Goal: Task Accomplishment & Management: Complete application form

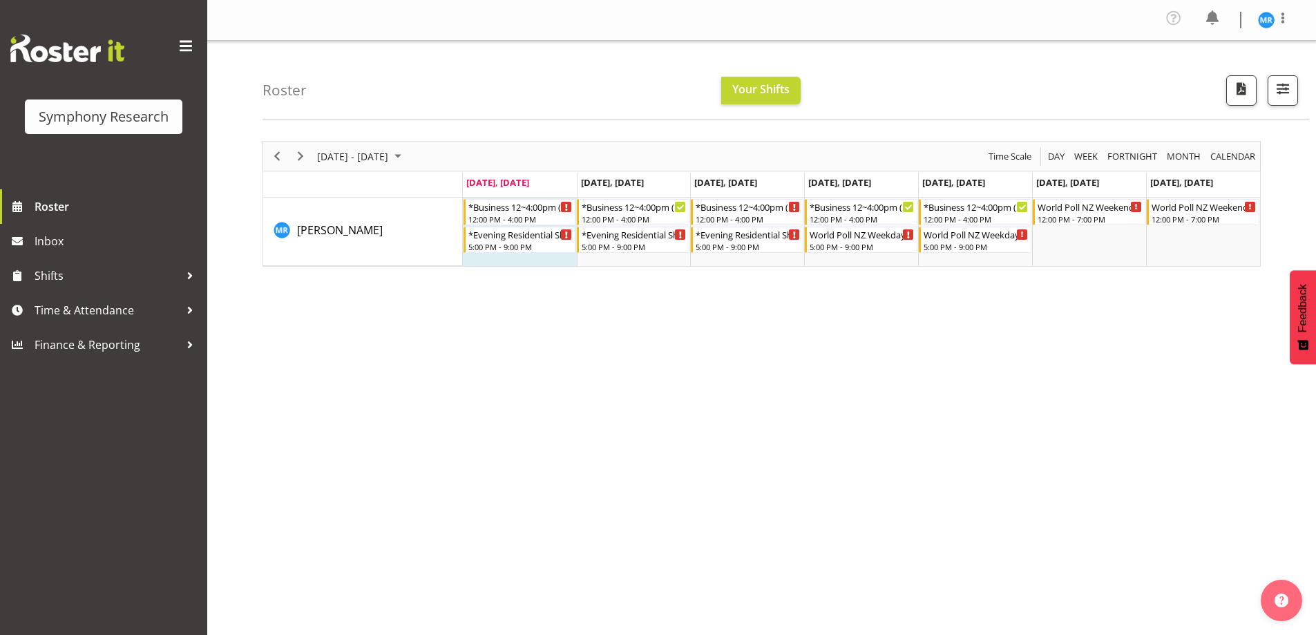
click at [295, 398] on div "September 08 - 14, 2025 Today Day Week Fortnight Month calendar Month Agenda Ti…" at bounding box center [790, 407] width 1054 height 553
click at [568, 235] on div "Timeline Week of September 8, 2025" at bounding box center [567, 234] width 10 height 10
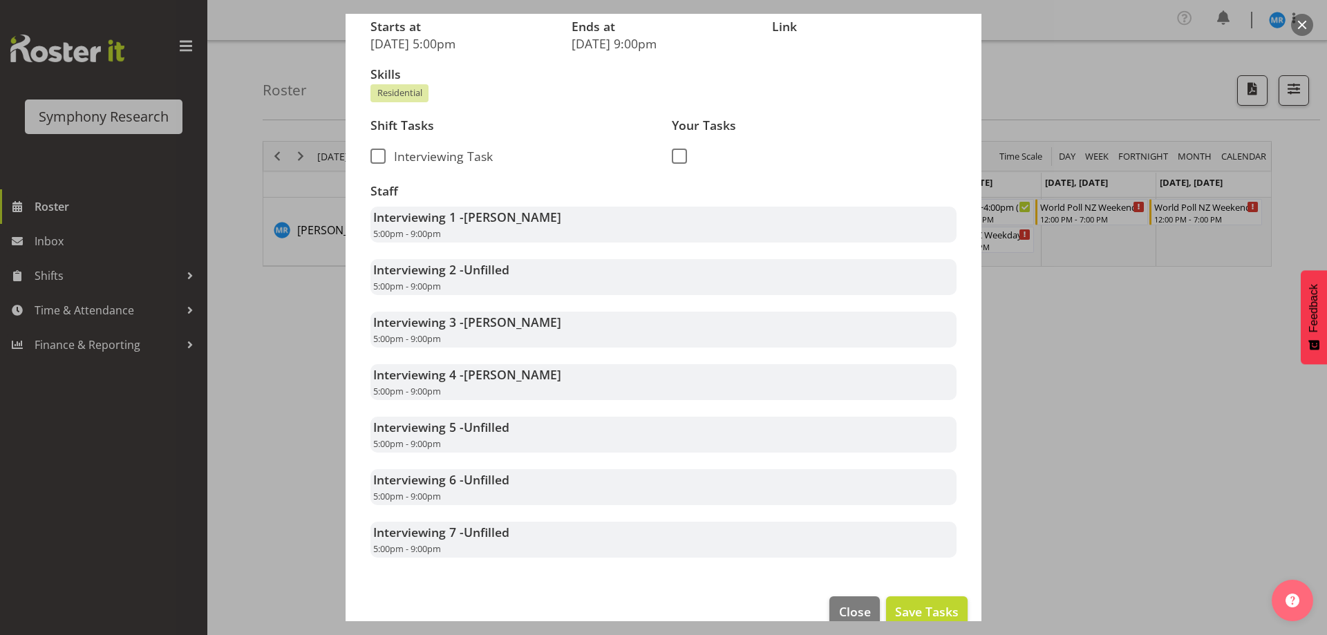
scroll to position [220, 0]
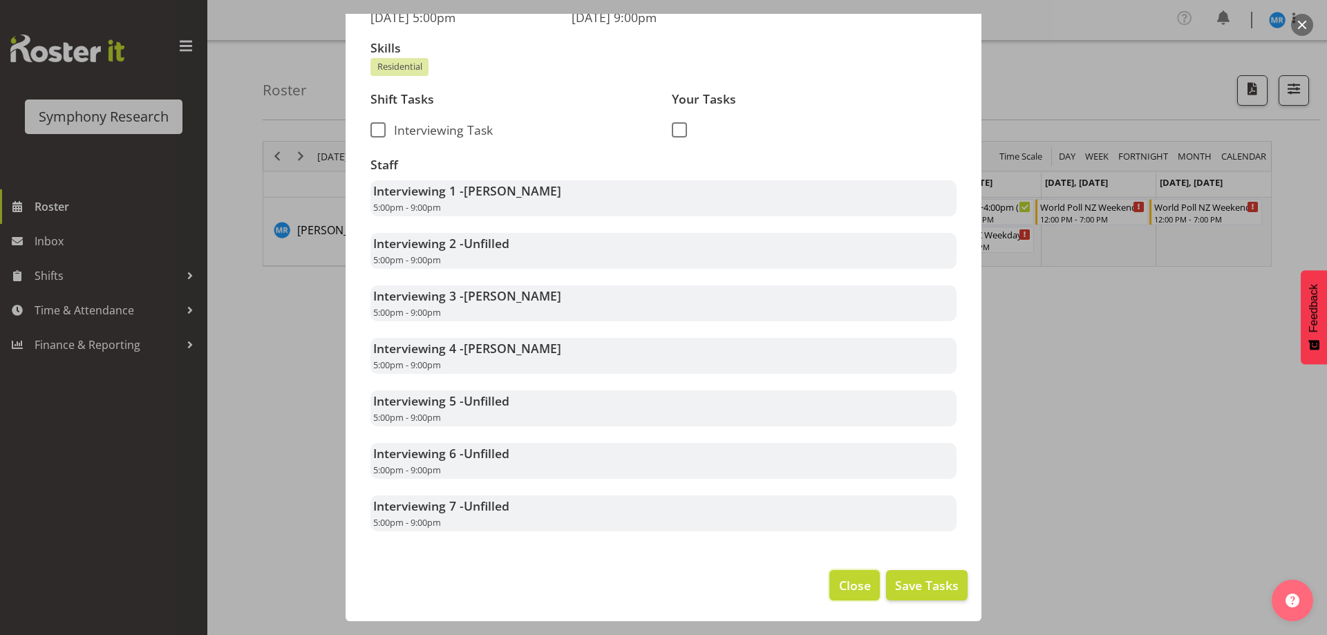
click at [839, 580] on span "Close" at bounding box center [855, 585] width 32 height 18
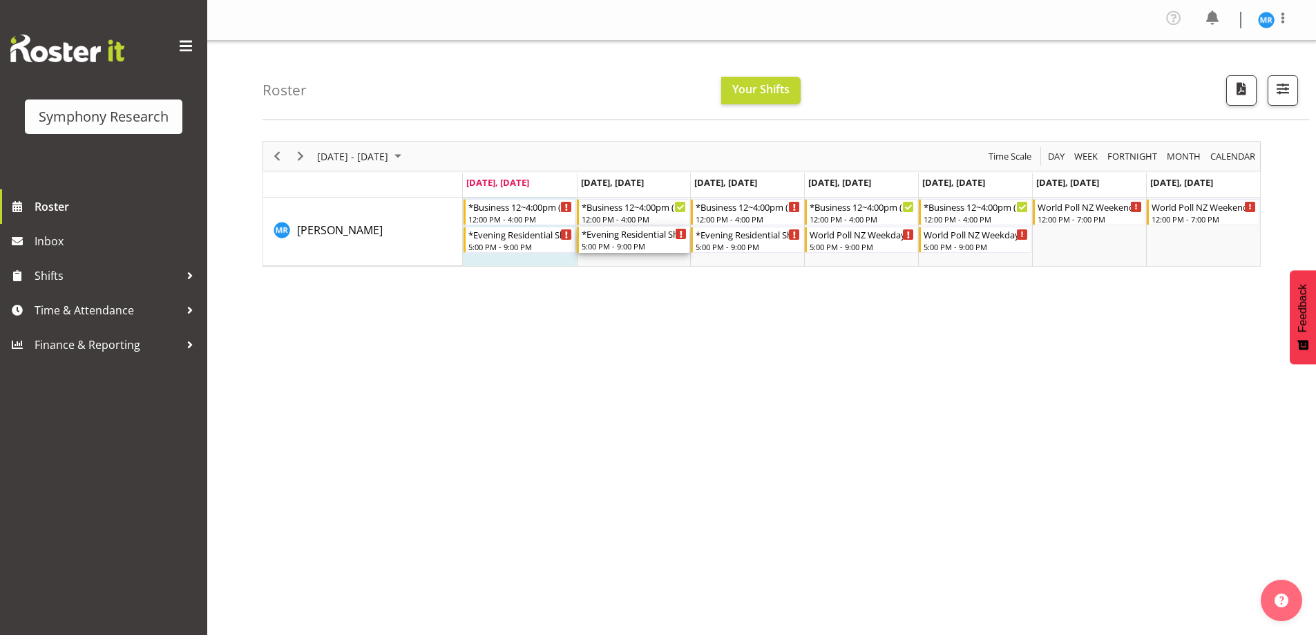
click at [655, 236] on div "*Evening Residential Shift 5-9pm" at bounding box center [634, 234] width 105 height 14
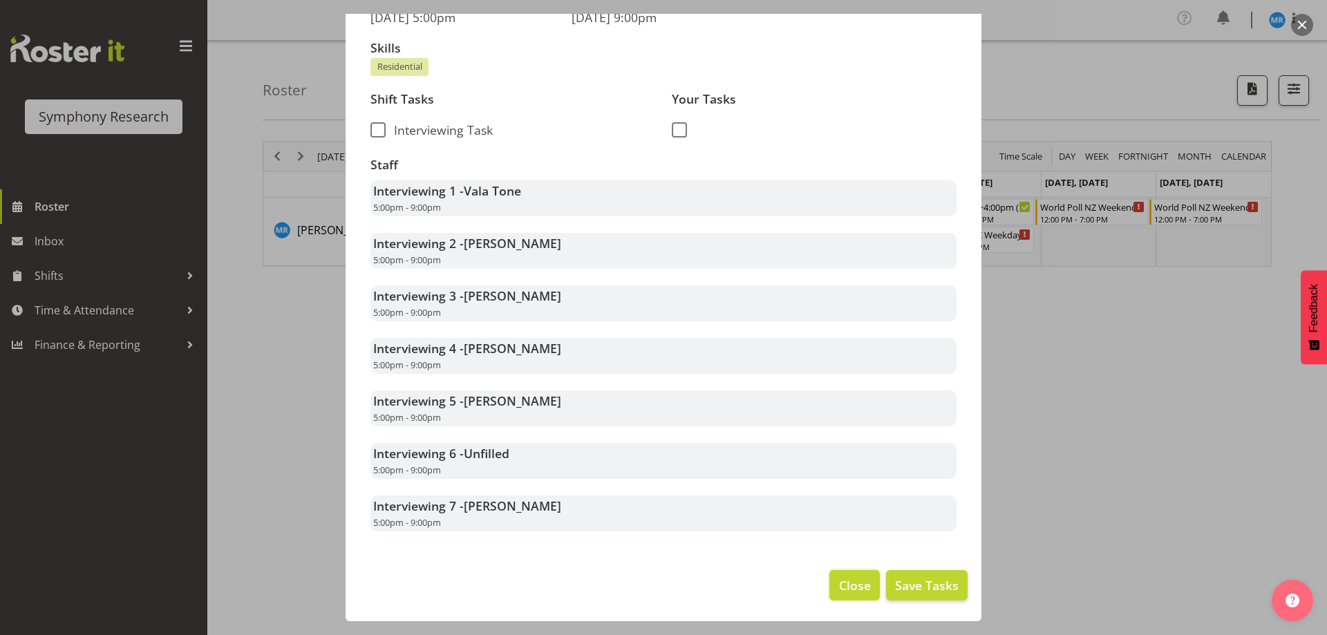
click at [853, 586] on span "Close" at bounding box center [855, 585] width 32 height 18
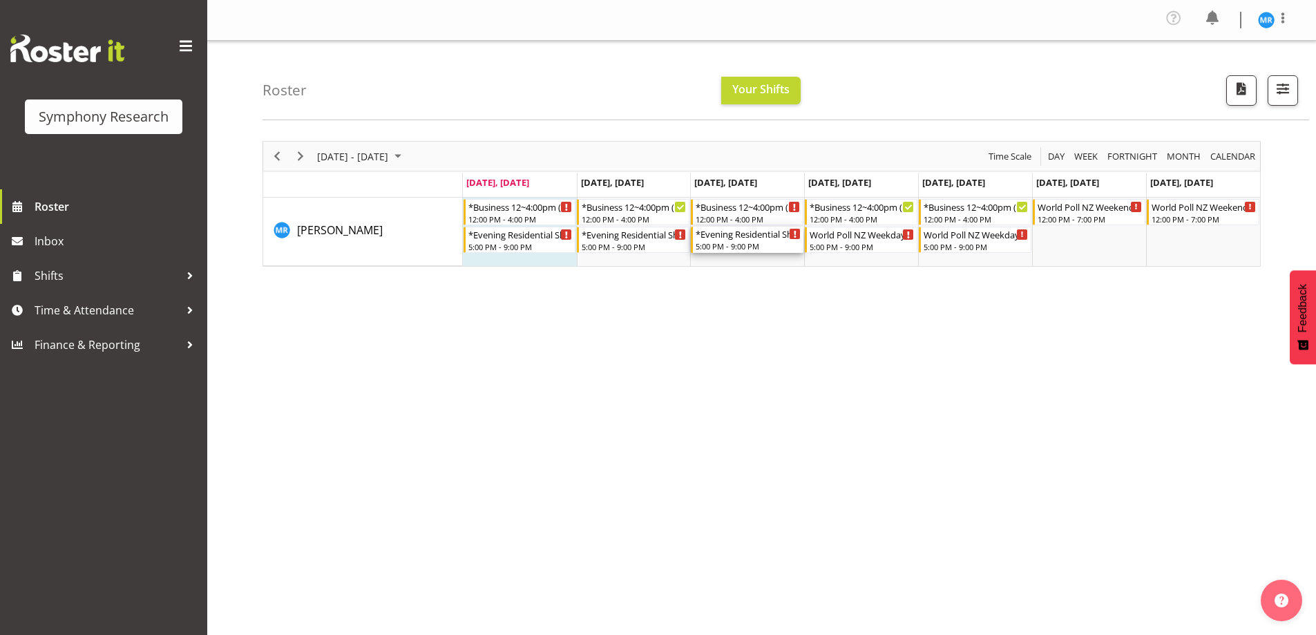
click at [752, 244] on div "5:00 PM - 9:00 PM" at bounding box center [748, 245] width 105 height 11
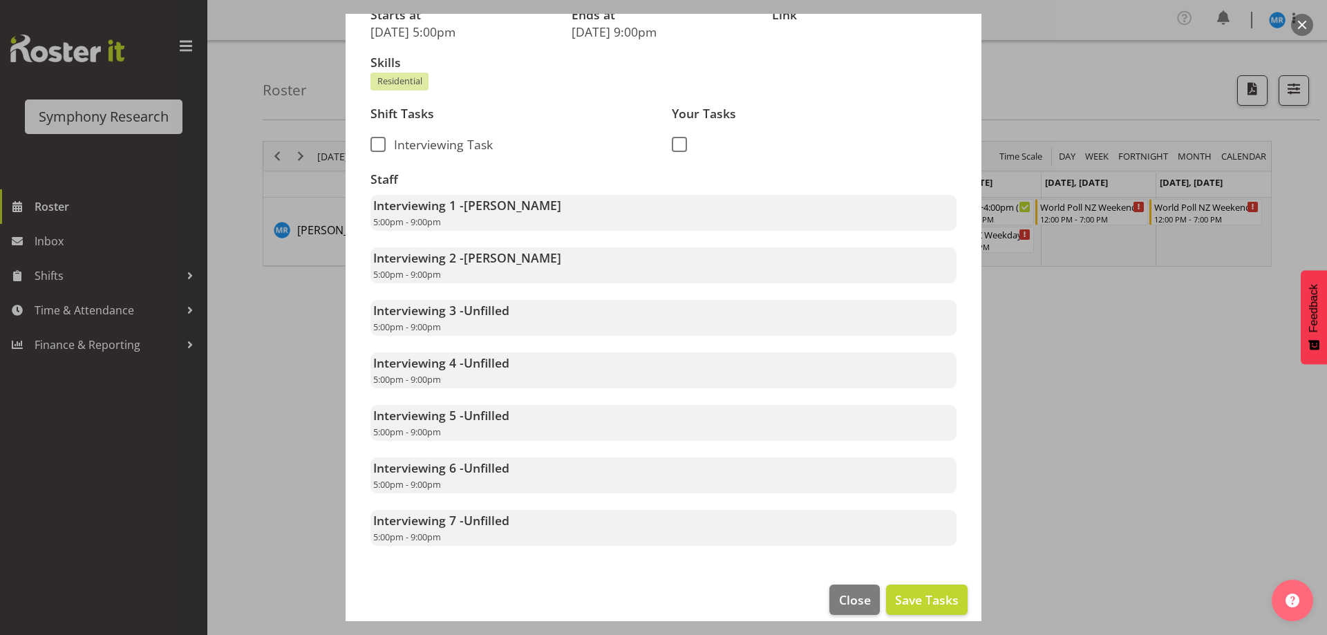
scroll to position [207, 0]
click at [860, 598] on span "Close" at bounding box center [855, 598] width 32 height 18
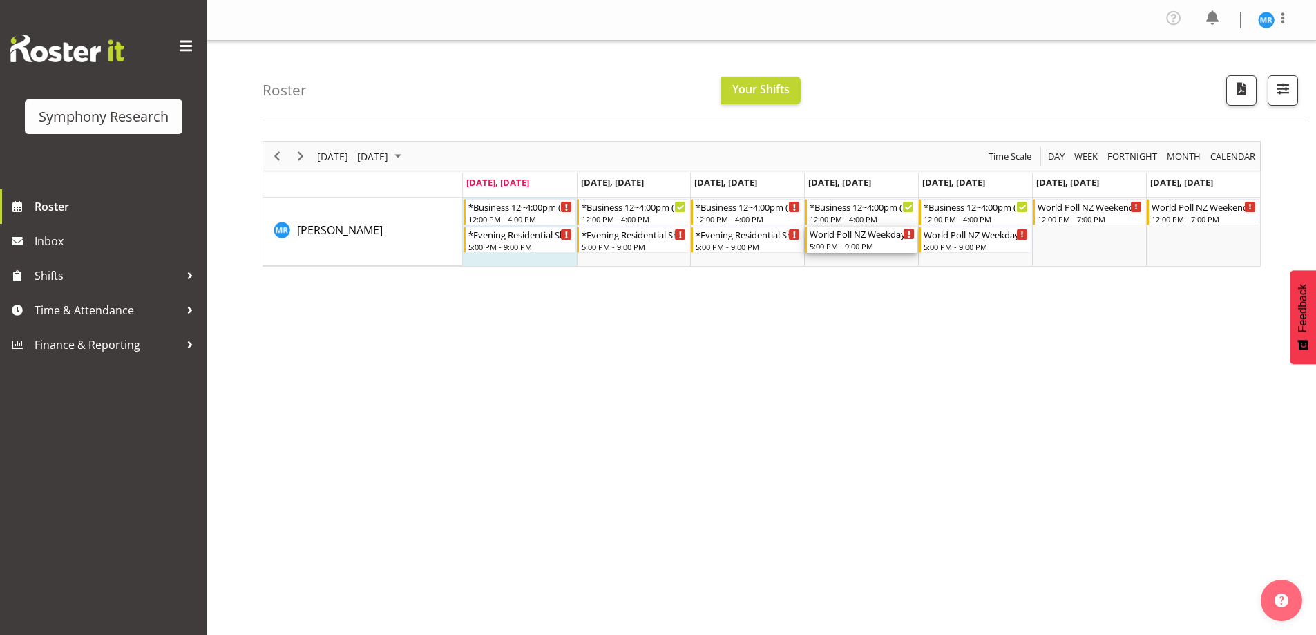
click at [853, 243] on div "5:00 PM - 9:00 PM" at bounding box center [862, 245] width 105 height 11
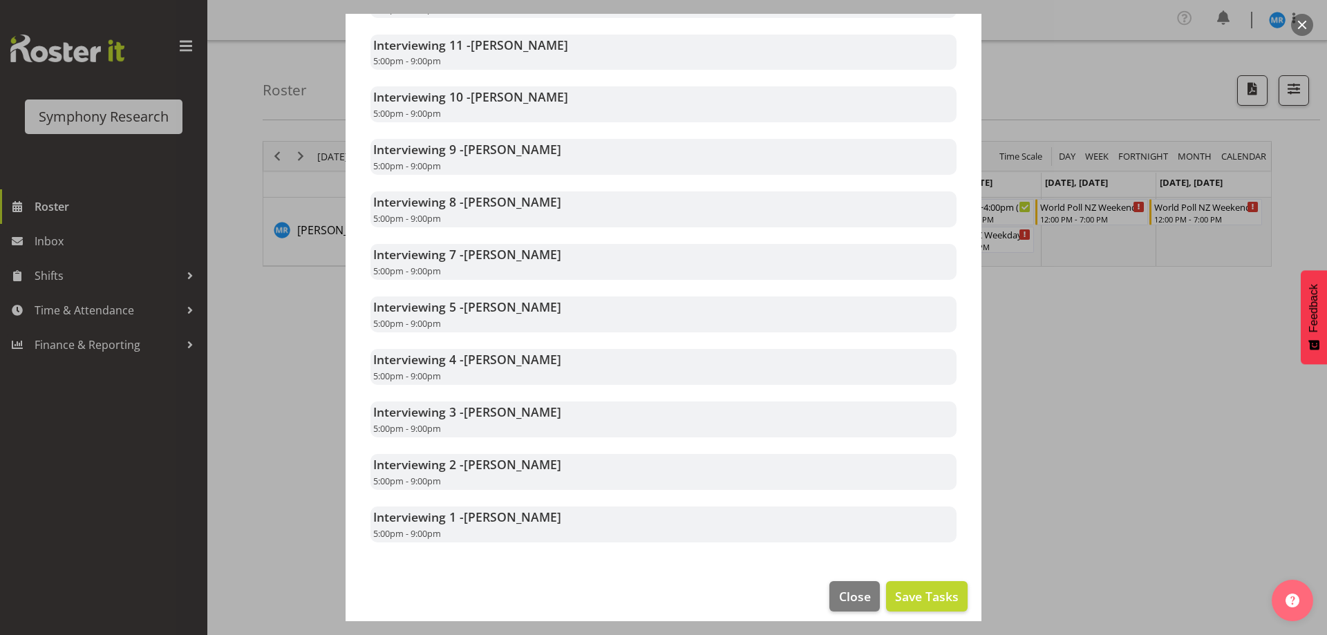
scroll to position [1303, 0]
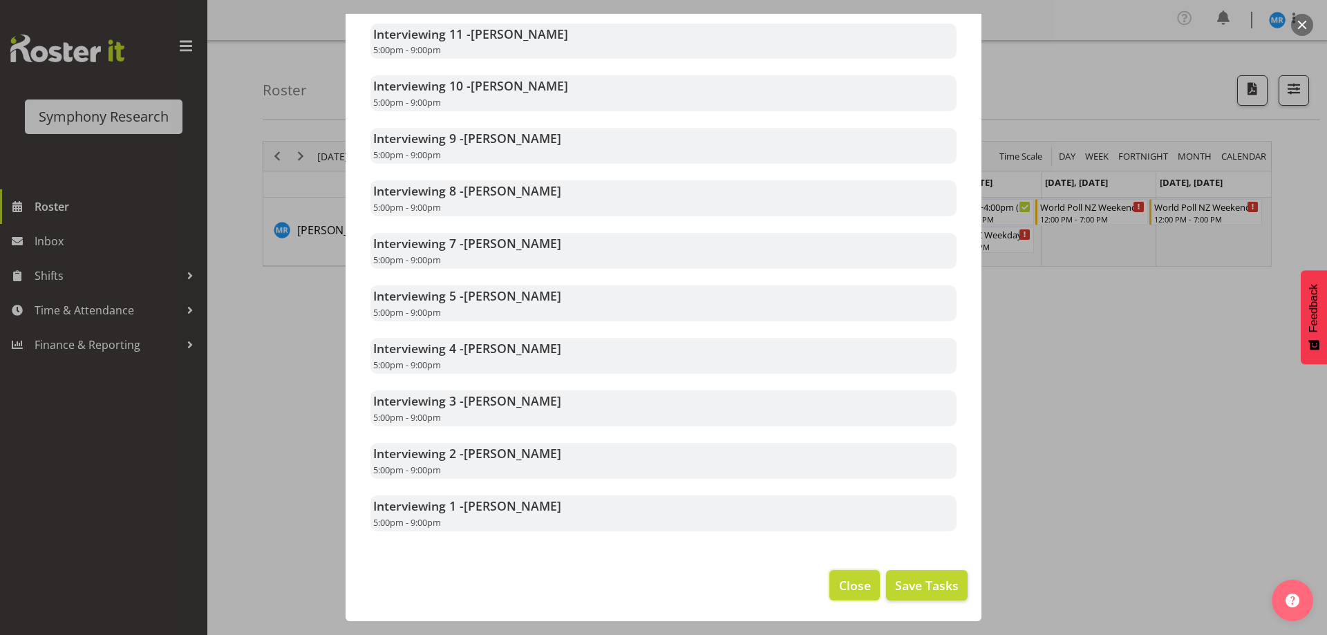
click at [841, 582] on span "Close" at bounding box center [855, 585] width 32 height 18
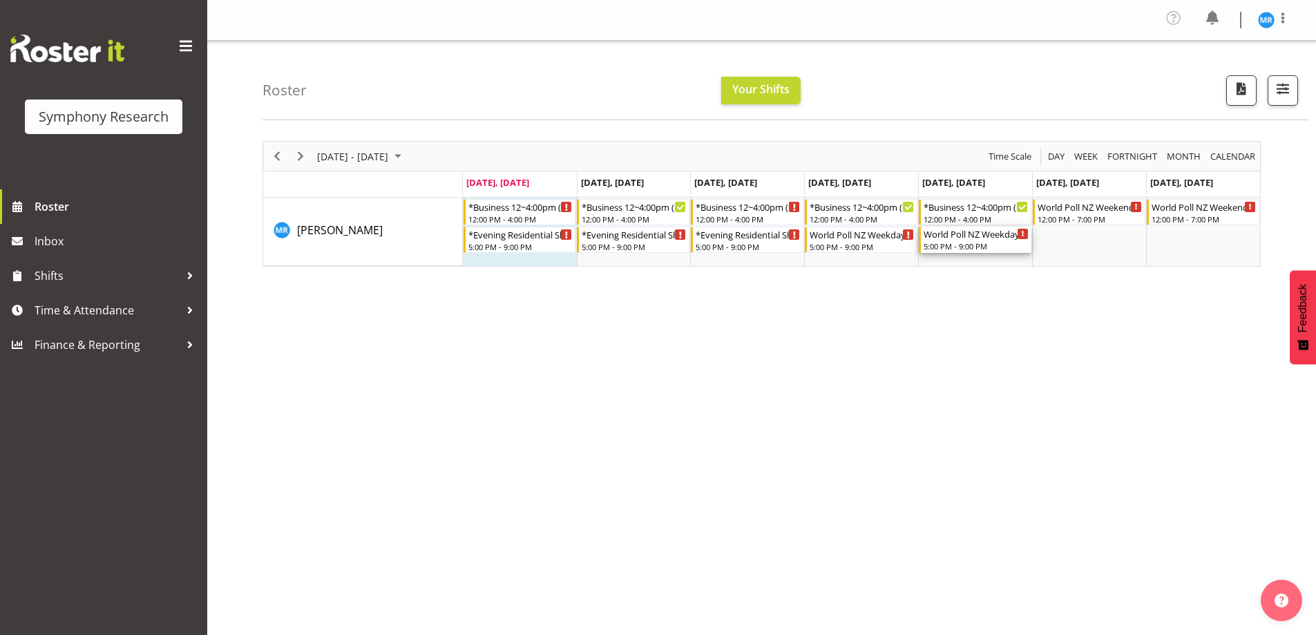
click at [957, 243] on div "5:00 PM - 9:00 PM" at bounding box center [976, 245] width 105 height 11
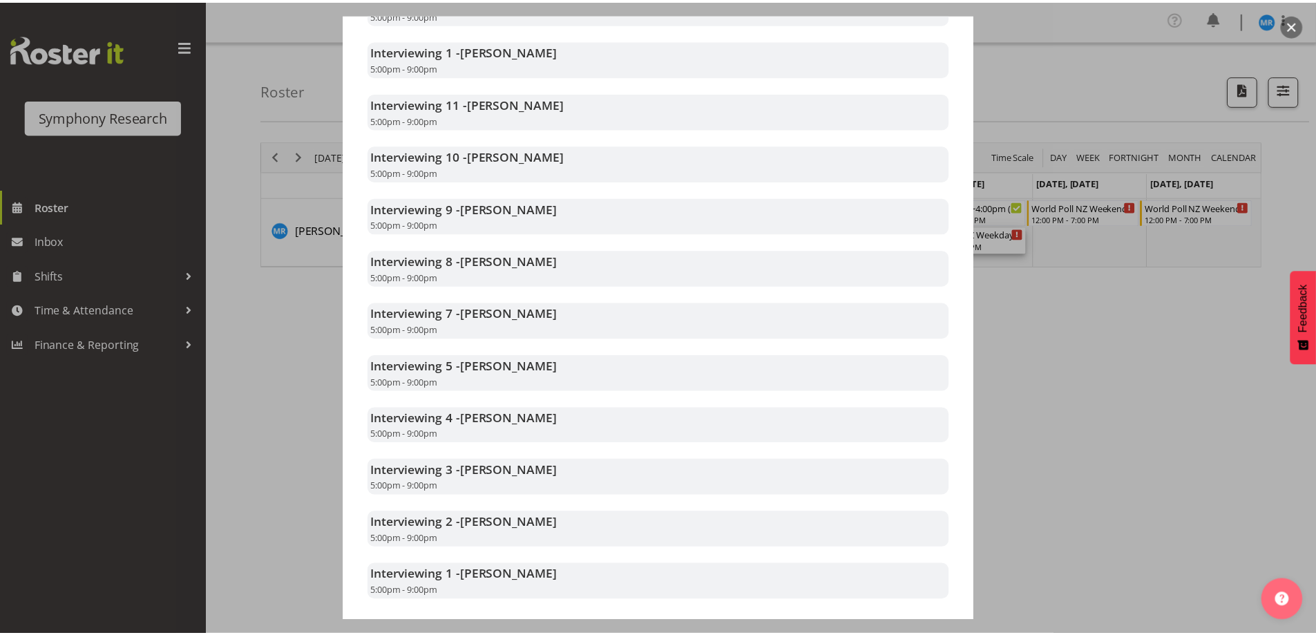
scroll to position [988, 0]
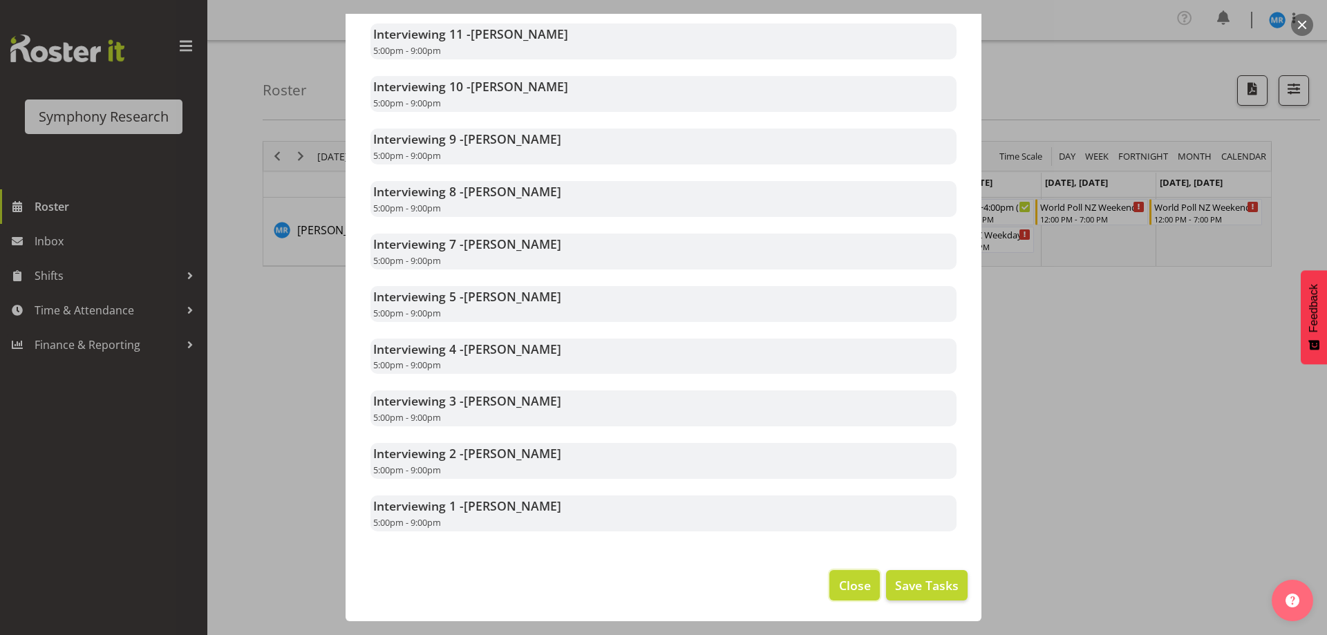
click at [841, 587] on span "Close" at bounding box center [855, 585] width 32 height 18
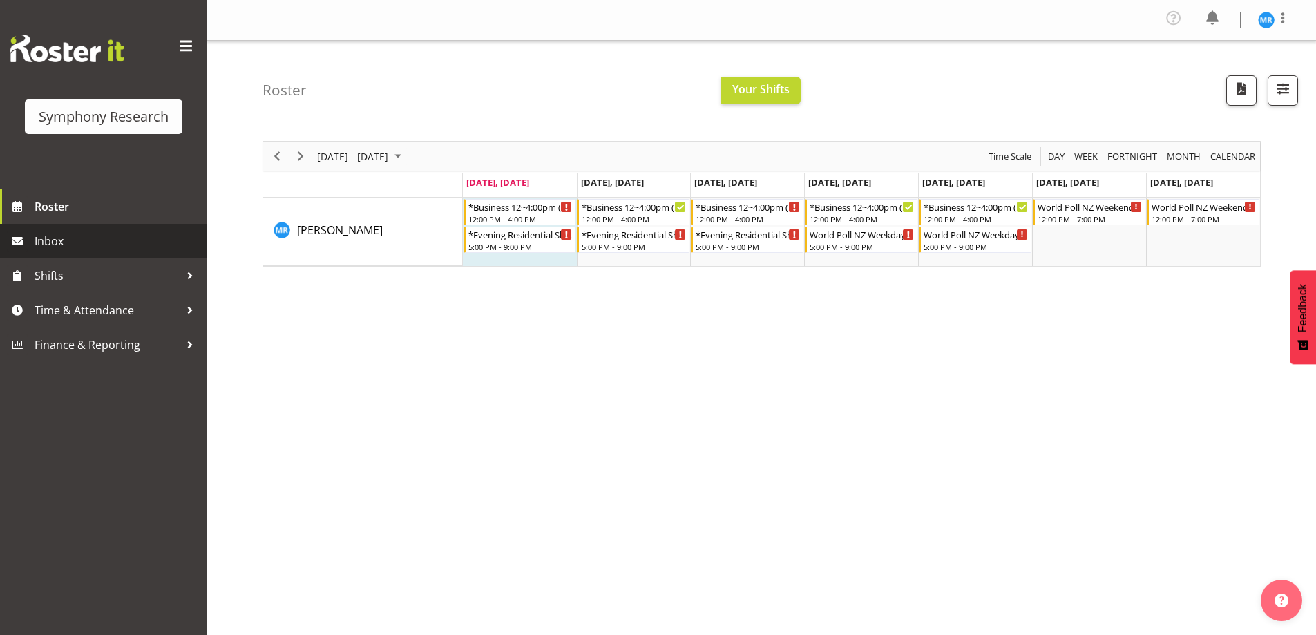
click at [44, 246] on span "Inbox" at bounding box center [118, 241] width 166 height 21
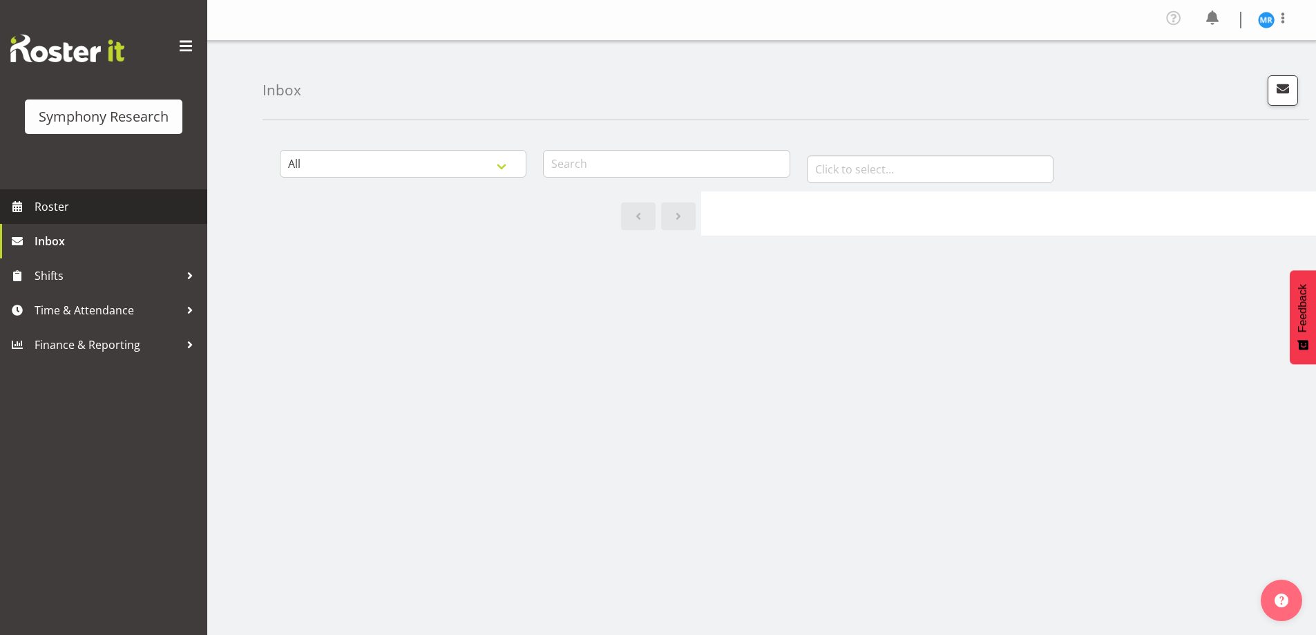
click at [91, 210] on span "Roster" at bounding box center [118, 206] width 166 height 21
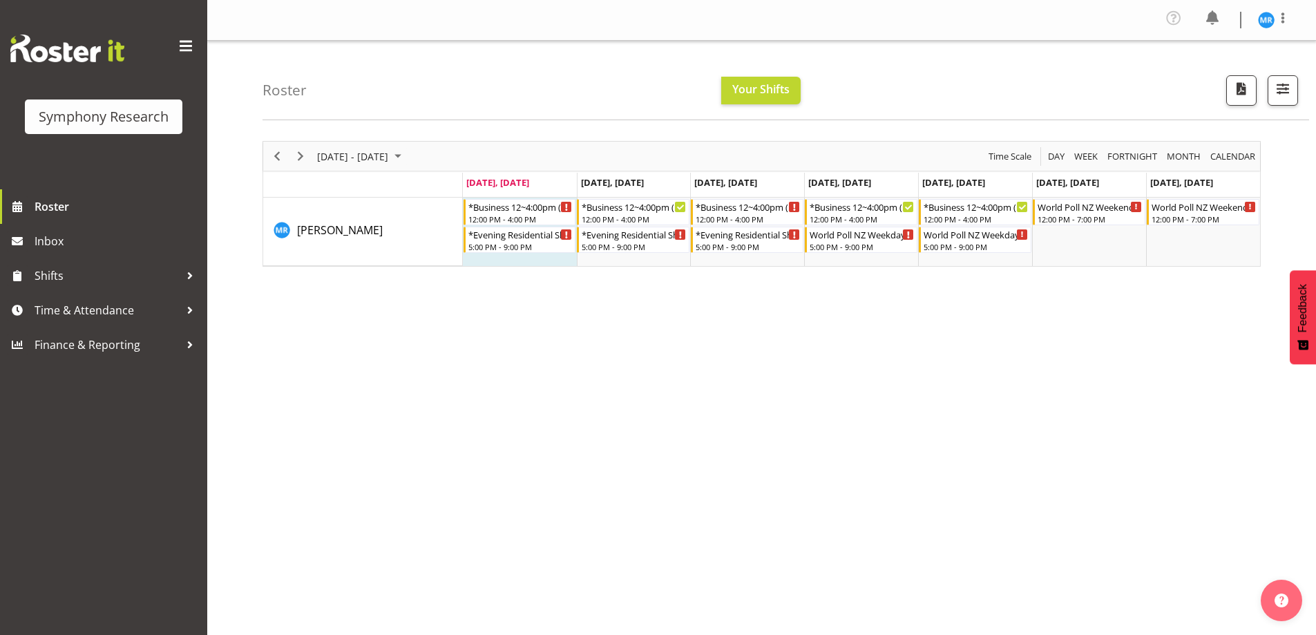
click at [522, 466] on div "[DATE] - [DATE] [DATE] Day Week Fortnight Month calendar Month Agenda Time Scal…" at bounding box center [790, 407] width 1054 height 553
click at [567, 204] on icon "Timeline Week of September 8, 2025" at bounding box center [567, 206] width 2 height 7
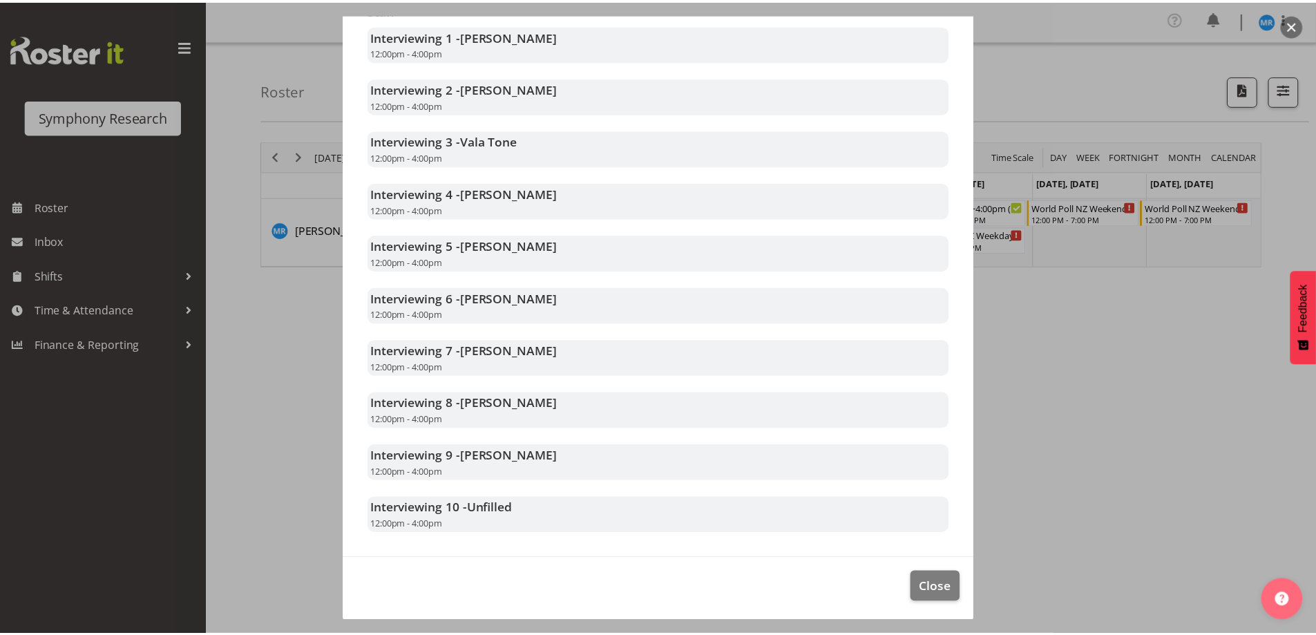
scroll to position [378, 0]
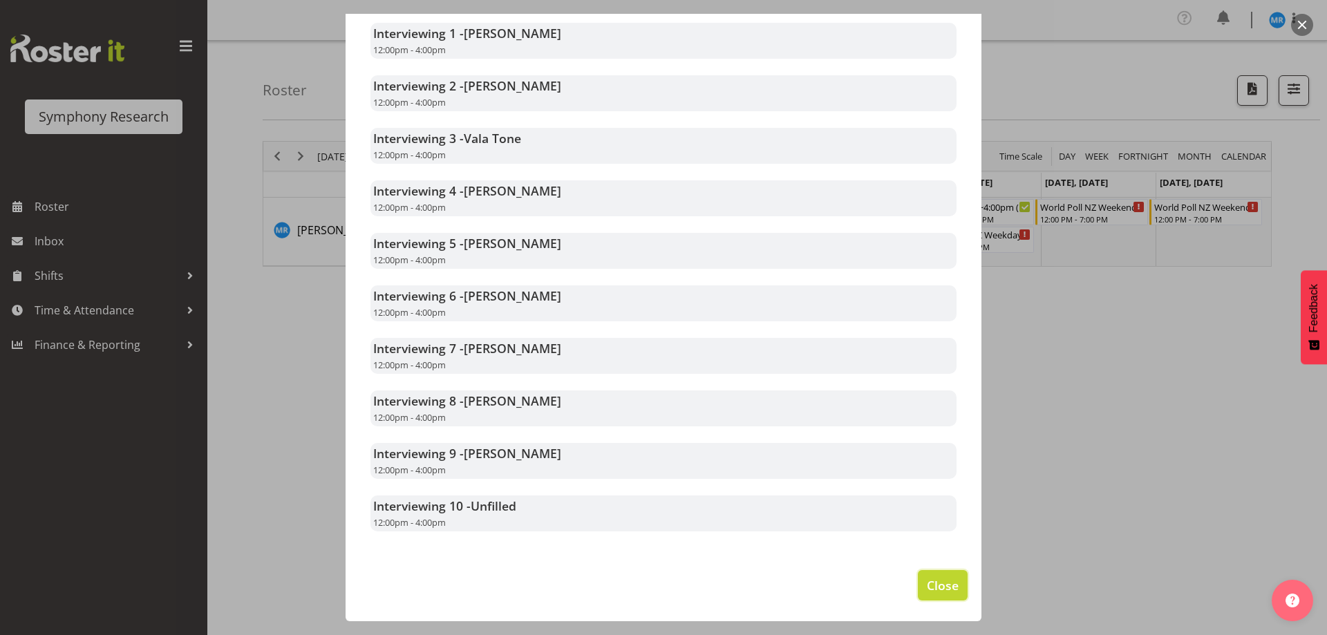
click at [938, 582] on span "Close" at bounding box center [943, 585] width 32 height 18
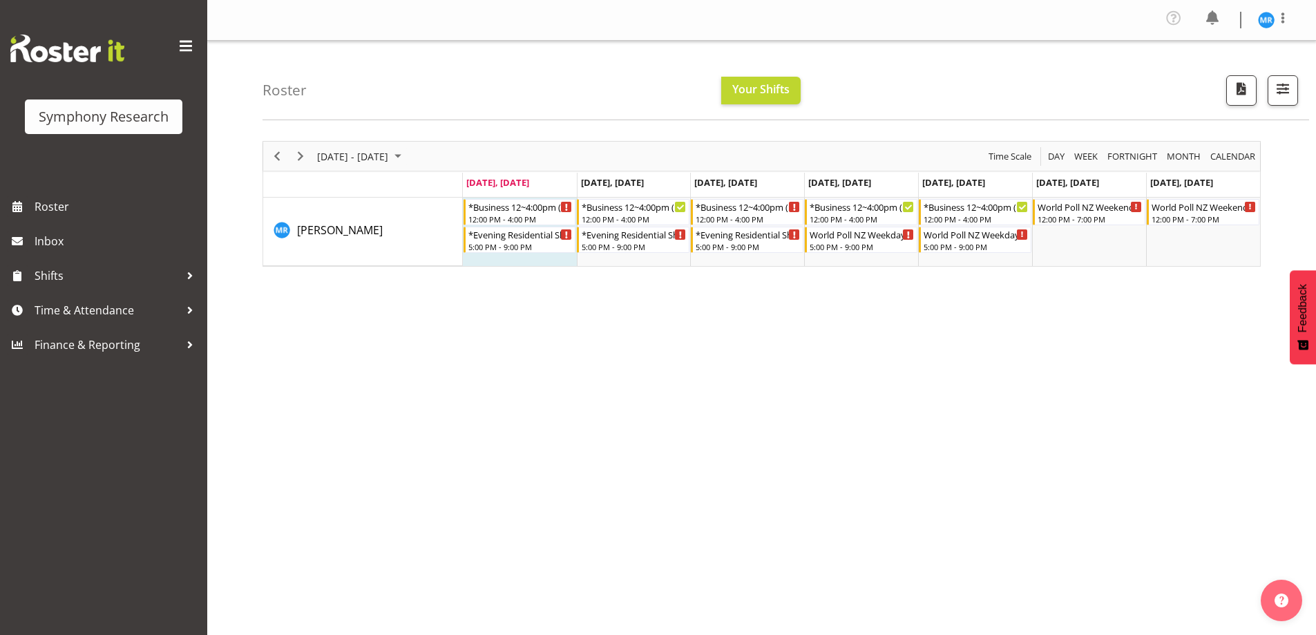
click at [749, 366] on div "September 08 - 14, 2025 Today Day Week Fortnight Month calendar Month Agenda Ti…" at bounding box center [790, 407] width 1054 height 553
click at [328, 335] on div "September 08 - 14, 2025 Today Day Week Fortnight Month calendar Month Agenda Ti…" at bounding box center [790, 407] width 1054 height 553
click at [1052, 81] on div "Roster Your Shifts All Locations Clear MM Symphony Select All Deselect All All …" at bounding box center [786, 80] width 1047 height 79
click at [855, 359] on div "September 08 - 14, 2025 Today Day Week Fortnight Month calendar Month Agenda Ti…" at bounding box center [790, 407] width 1054 height 553
click at [1274, 25] on figure at bounding box center [1266, 20] width 17 height 17
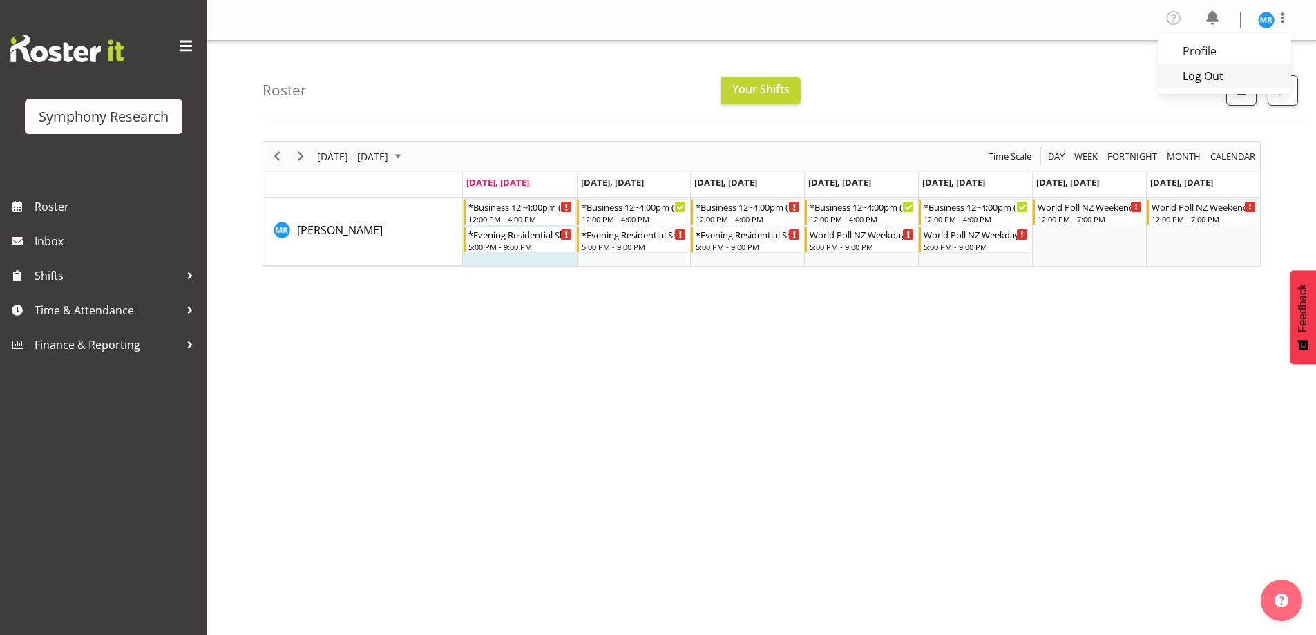
click at [1219, 76] on link "Log Out" at bounding box center [1225, 76] width 133 height 25
click at [642, 434] on div "[DATE] - [DATE] [DATE] Day Week Fortnight Month calendar Month Agenda Time Scal…" at bounding box center [790, 407] width 1054 height 553
click at [477, 419] on div "[DATE] - [DATE] [DATE] Day Week Fortnight Month calendar Month Agenda Time Scal…" at bounding box center [790, 407] width 1054 height 553
click at [1105, 58] on div "Roster Your Shifts All Locations Clear MM Symphony Select All Deselect All All …" at bounding box center [786, 80] width 1047 height 79
click at [1201, 360] on div "[DATE] - [DATE] [DATE] Day Week Fortnight Month calendar Month Agenda Time Scal…" at bounding box center [790, 407] width 1054 height 553
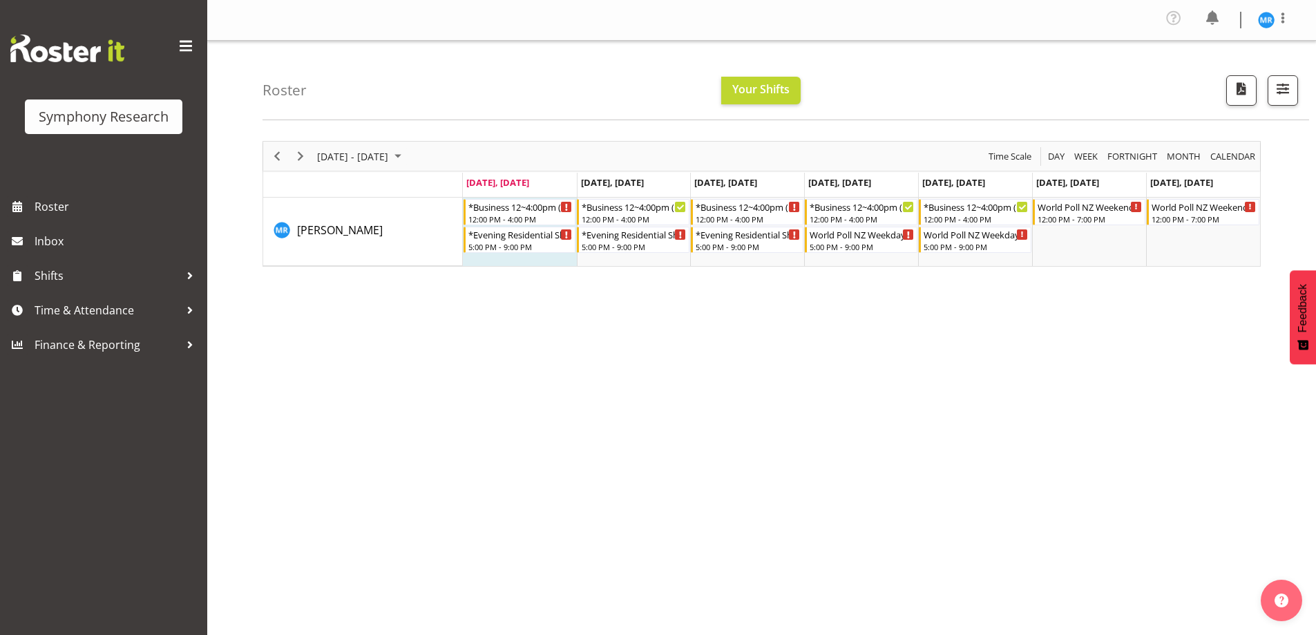
click at [1108, 397] on div "September 08 - 14, 2025 Today Day Week Fortnight Month calendar Month Agenda Ti…" at bounding box center [790, 407] width 1054 height 553
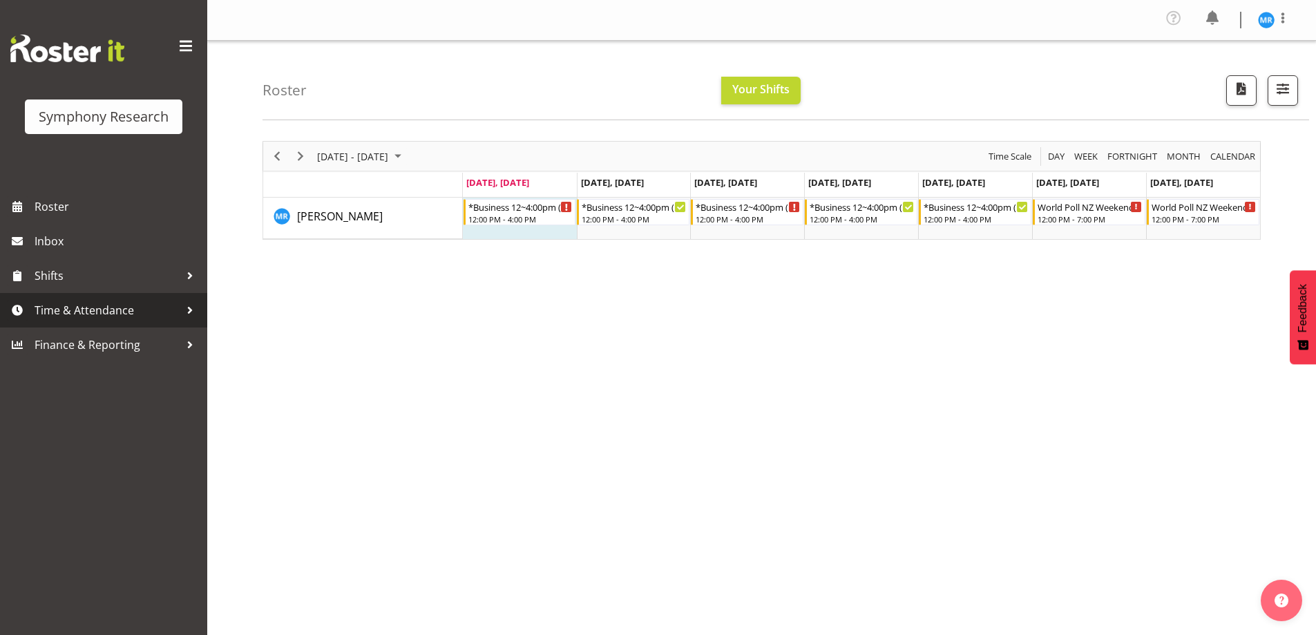
click at [133, 312] on span "Time & Attendance" at bounding box center [107, 310] width 145 height 21
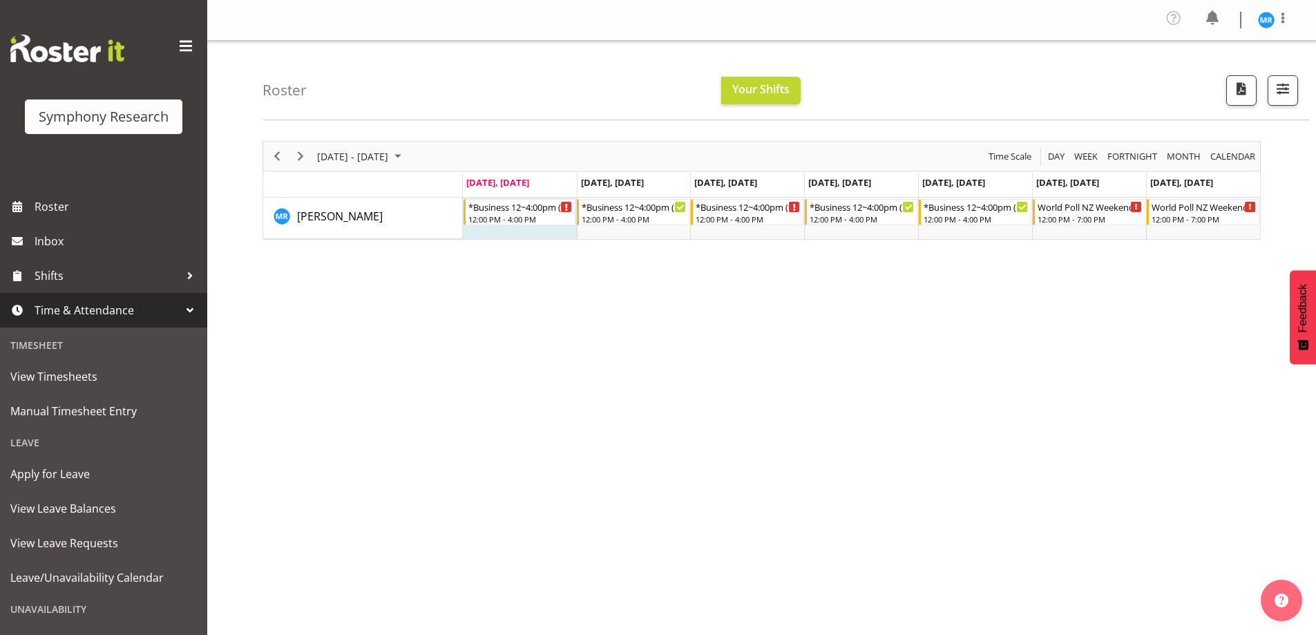
click at [1081, 343] on div "September 08 - 14, 2025 Today Day Week Fortnight Month calendar Month Agenda Ti…" at bounding box center [790, 407] width 1054 height 553
click at [457, 425] on div "September 08 - 14, 2025 Today Day Week Fortnight Month calendar Month Agenda Ti…" at bounding box center [790, 407] width 1054 height 553
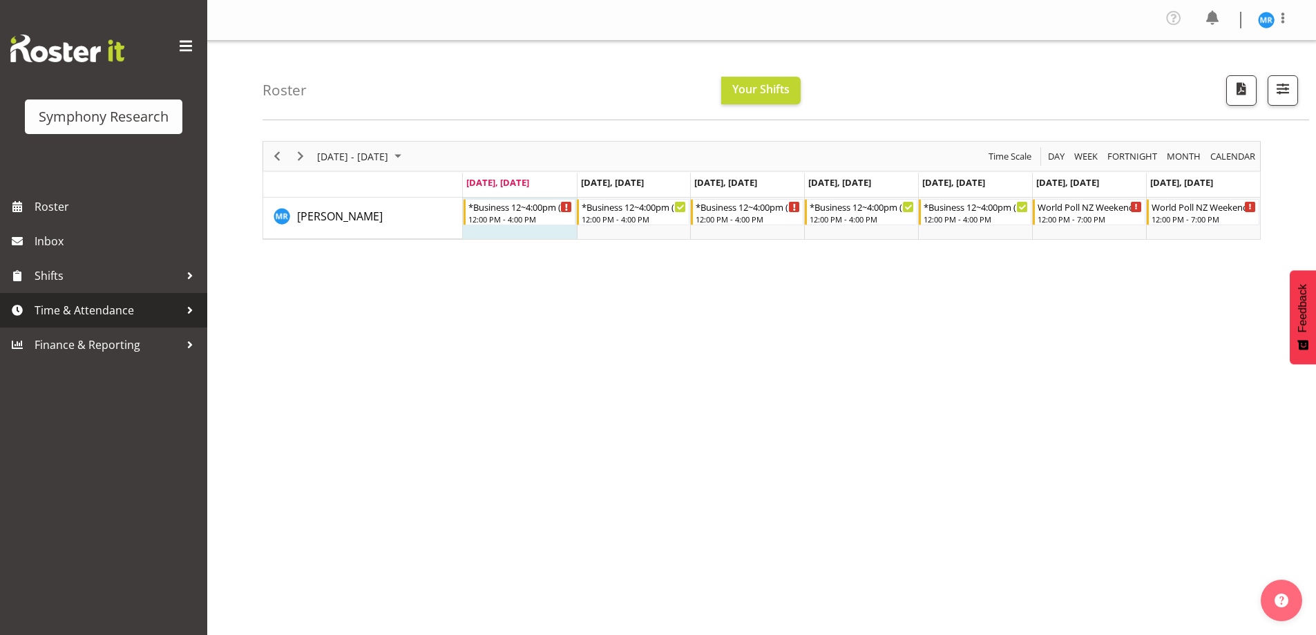
click at [142, 314] on span "Time & Attendance" at bounding box center [107, 310] width 145 height 21
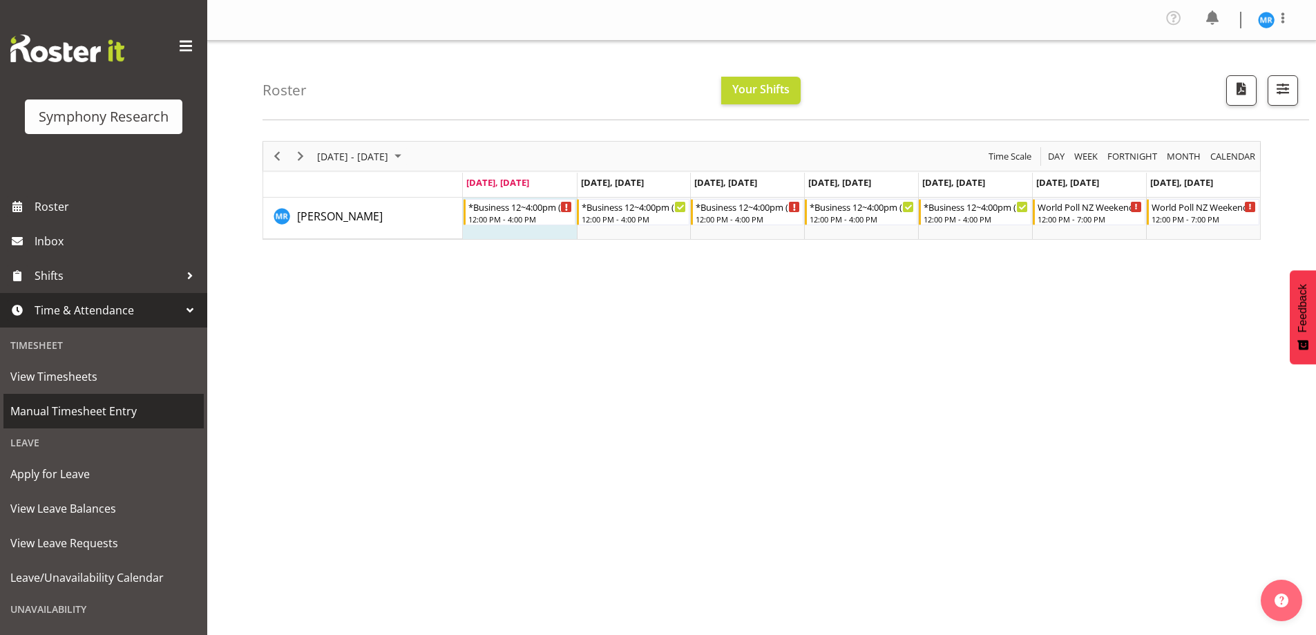
click at [103, 412] on span "Manual Timesheet Entry" at bounding box center [103, 411] width 187 height 21
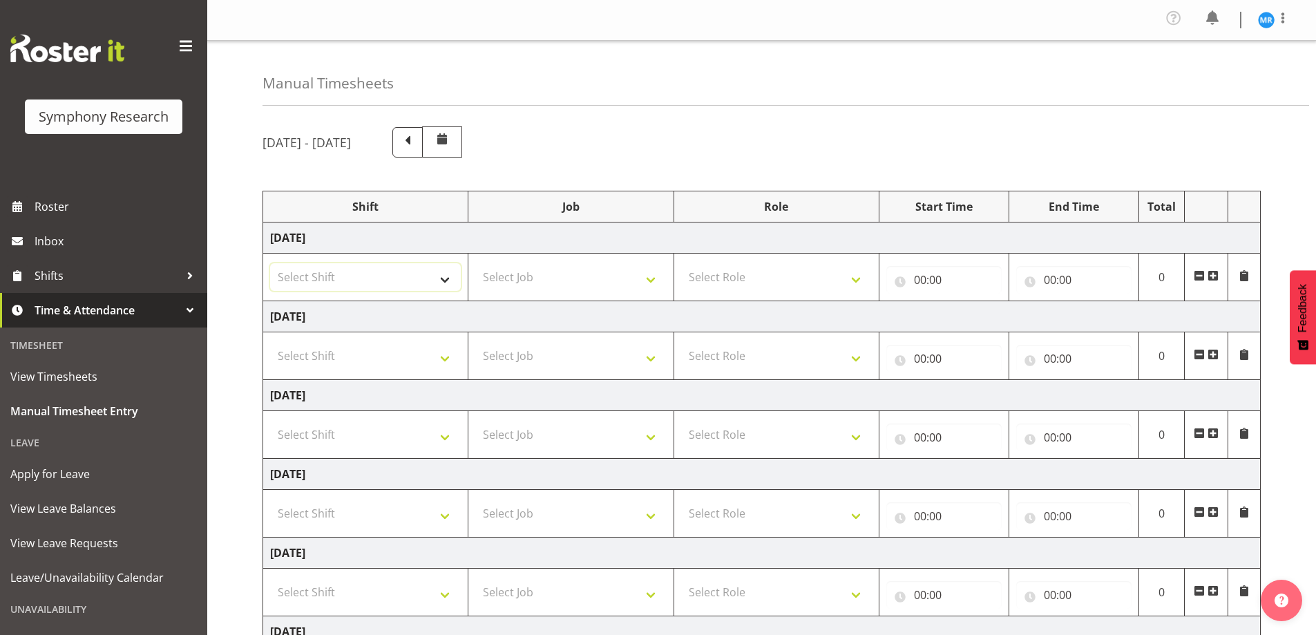
click at [441, 285] on select "Select Shift !!Weekend Residential (Roster IT Shift Label) *Business 9/10am ~ 4…" at bounding box center [365, 277] width 191 height 28
click at [694, 75] on div "Manual Timesheets" at bounding box center [786, 73] width 1047 height 65
click at [417, 137] on span at bounding box center [408, 141] width 18 height 18
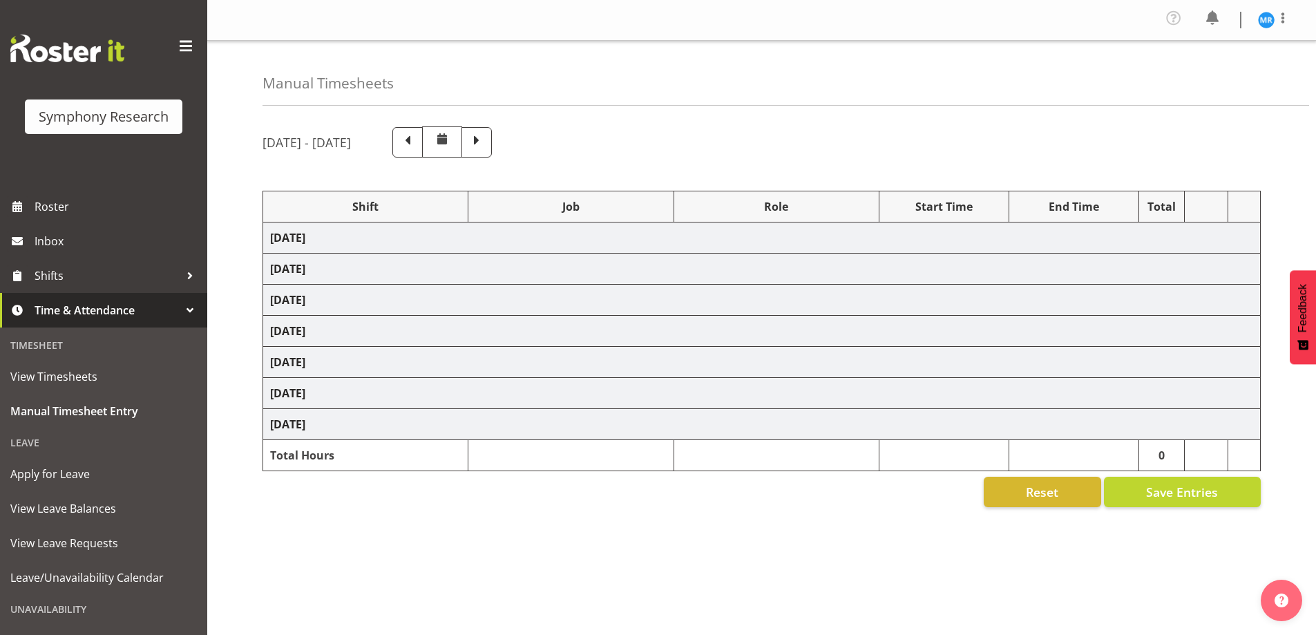
select select "48116"
select select "10527"
select select "47"
select select "48116"
select select "10527"
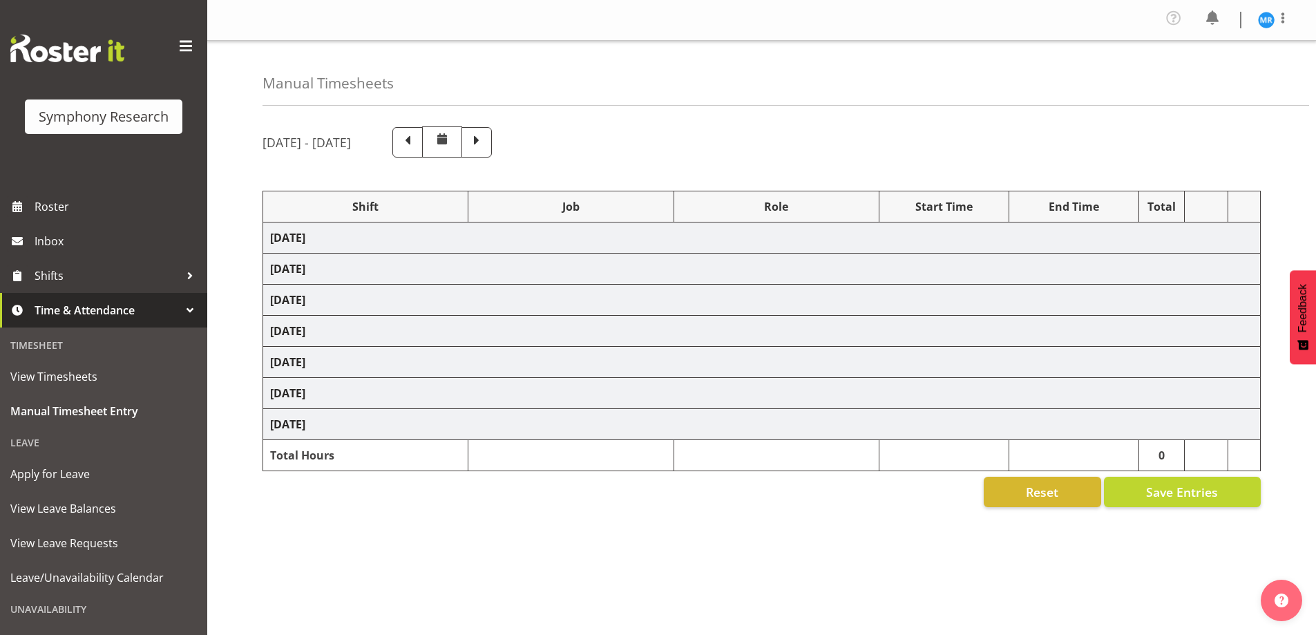
select select "47"
select select "48116"
select select "10527"
select select "47"
select select "48116"
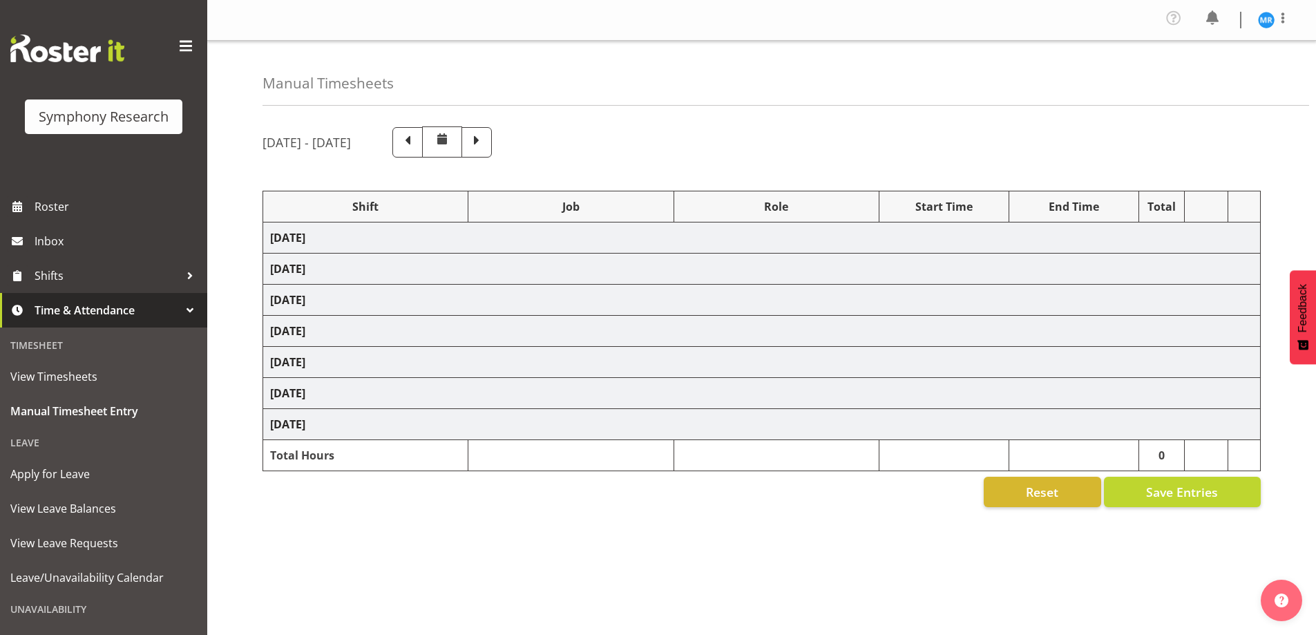
select select "10527"
select select "47"
select select "48116"
select select "10527"
select select "47"
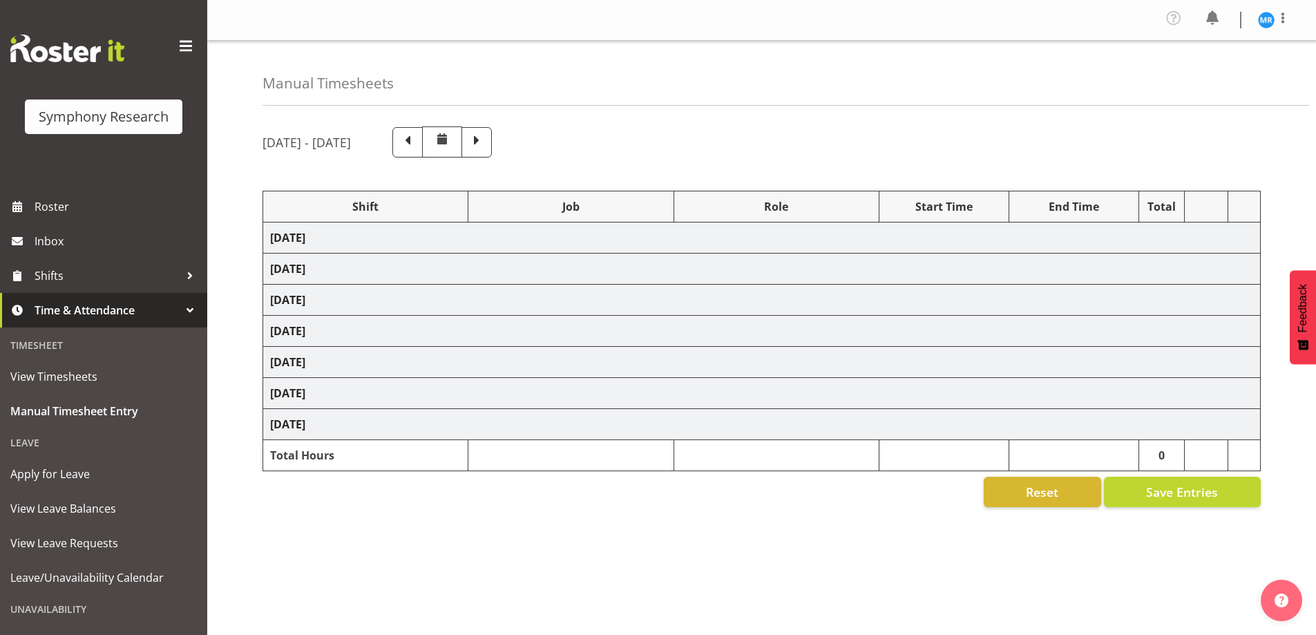
select select "10587"
select select "47"
select select "10527"
select select "47"
select select "10587"
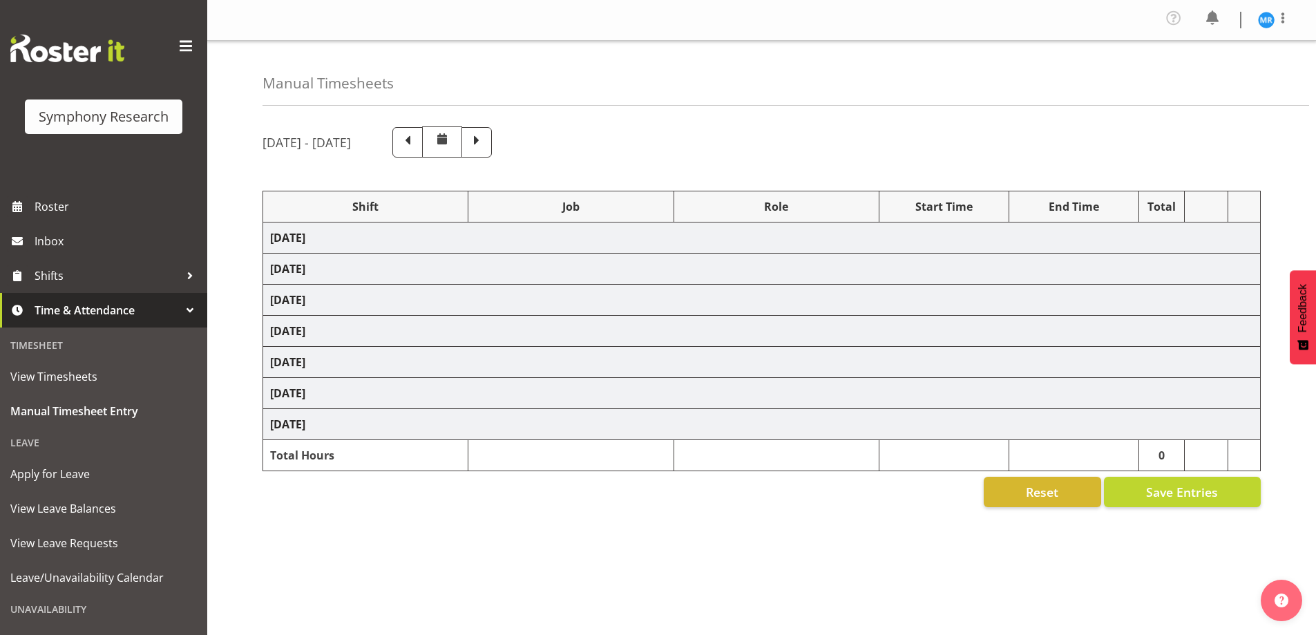
select select "47"
select select "10527"
select select "47"
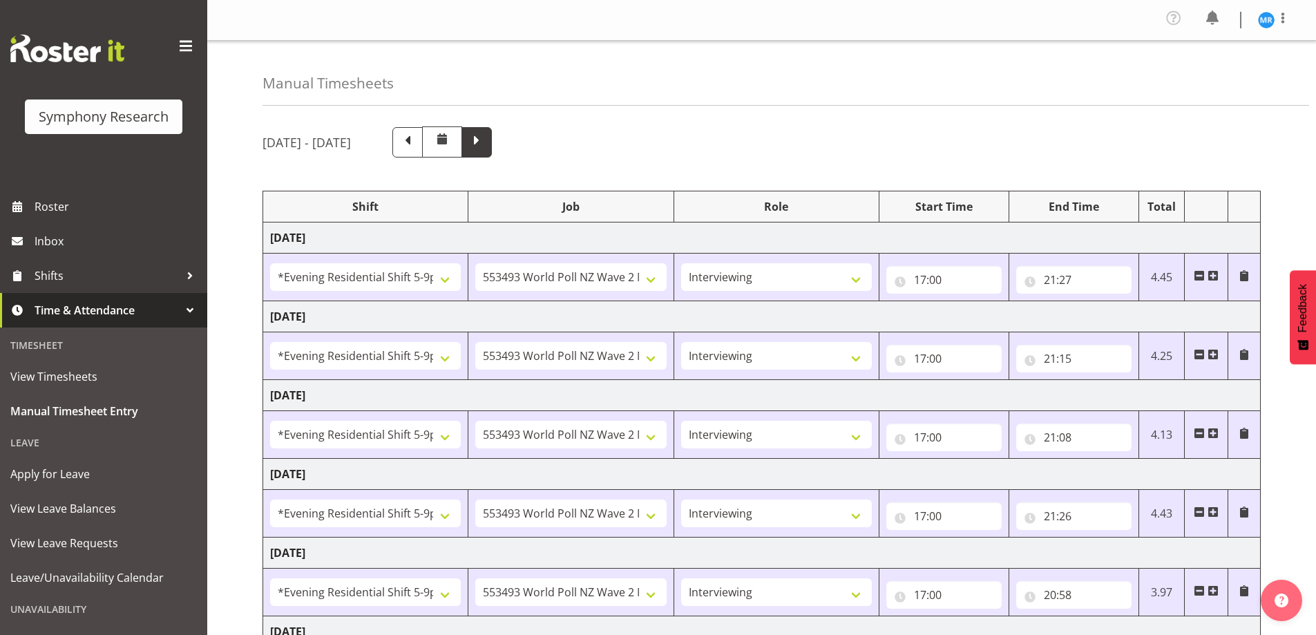
click at [486, 137] on span at bounding box center [477, 141] width 18 height 18
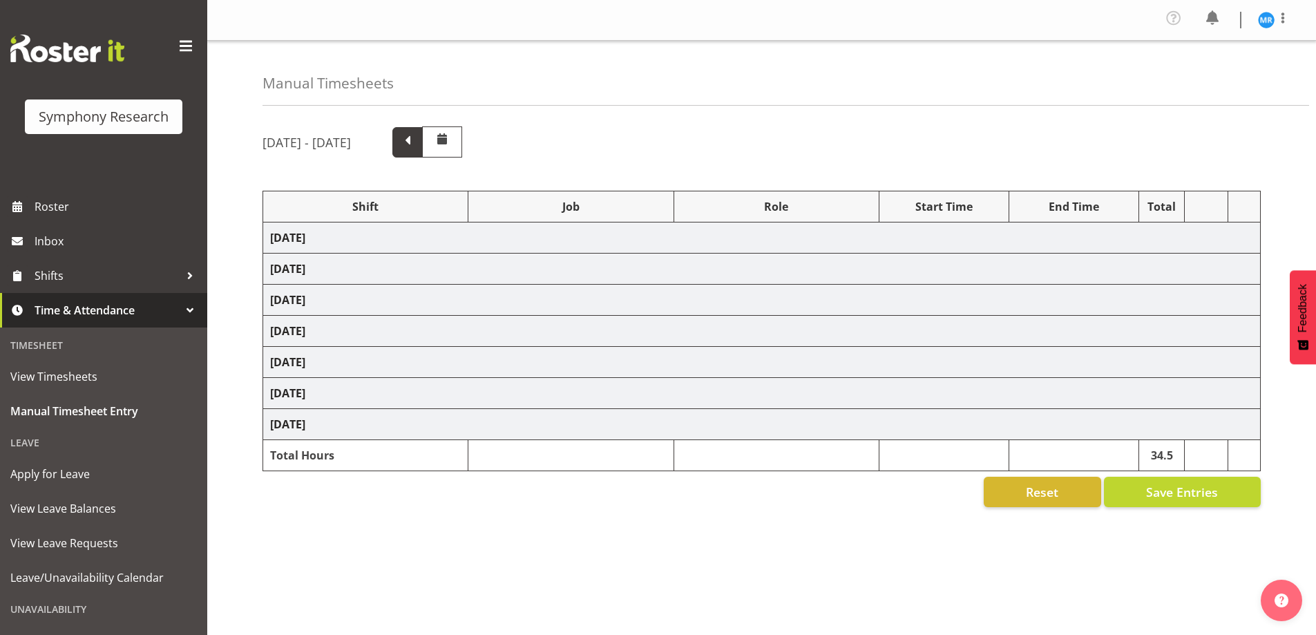
click at [417, 146] on span at bounding box center [408, 141] width 18 height 18
select select "48116"
select select "10527"
select select "47"
select select "48116"
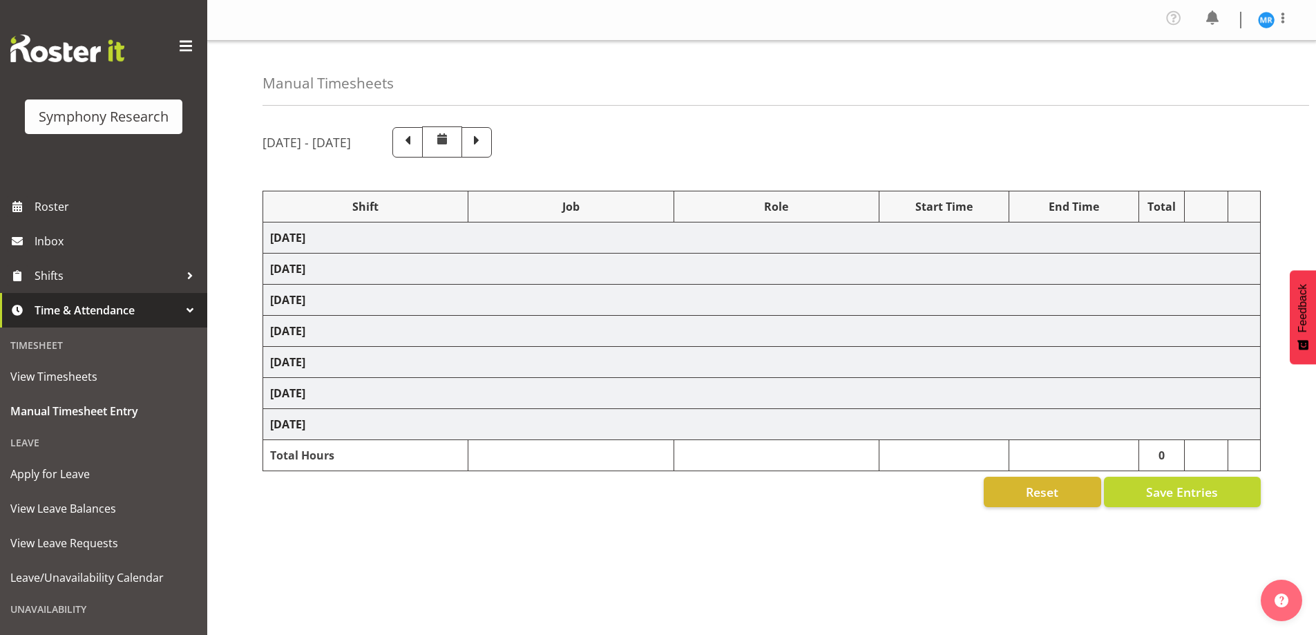
select select "10527"
select select "47"
select select "48116"
select select "10527"
select select "47"
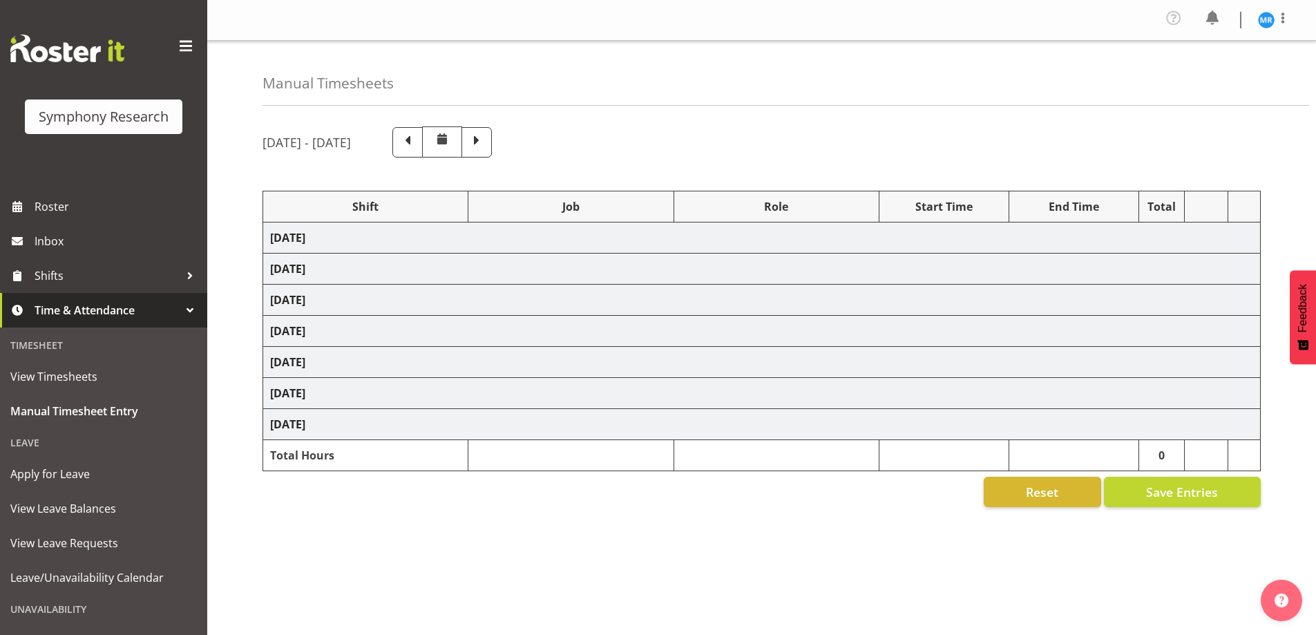
select select "48116"
select select "10527"
select select "47"
select select "48116"
select select "10527"
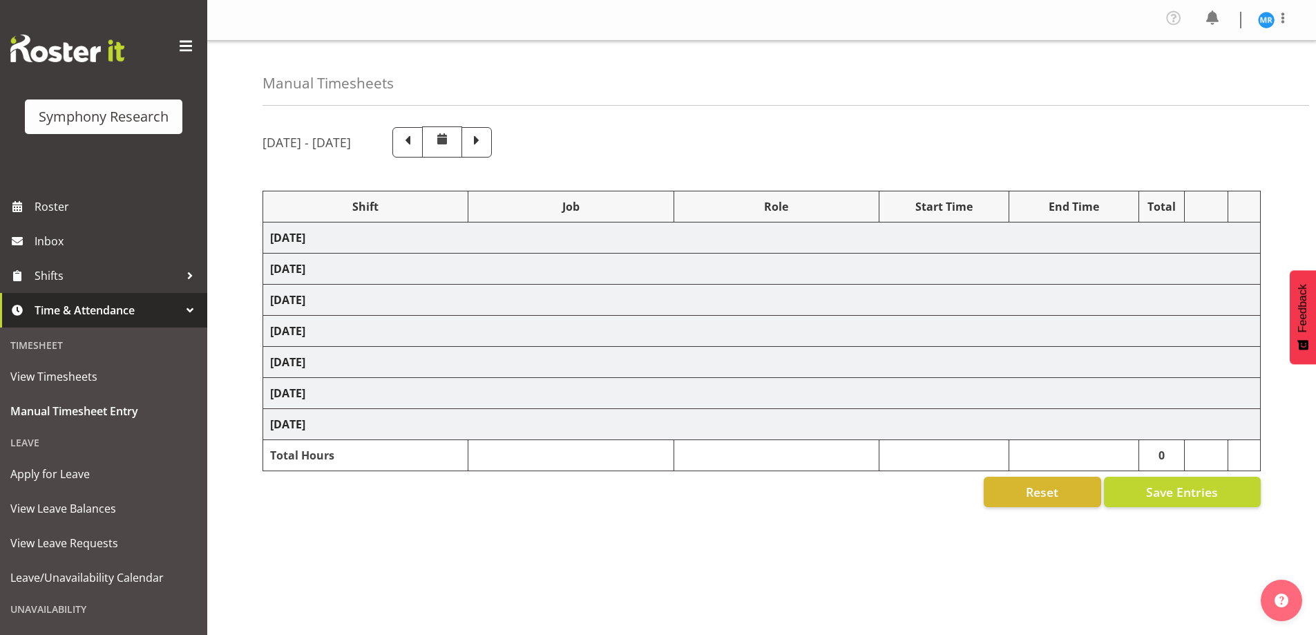
select select "47"
select select "10587"
select select "47"
select select "10527"
select select "47"
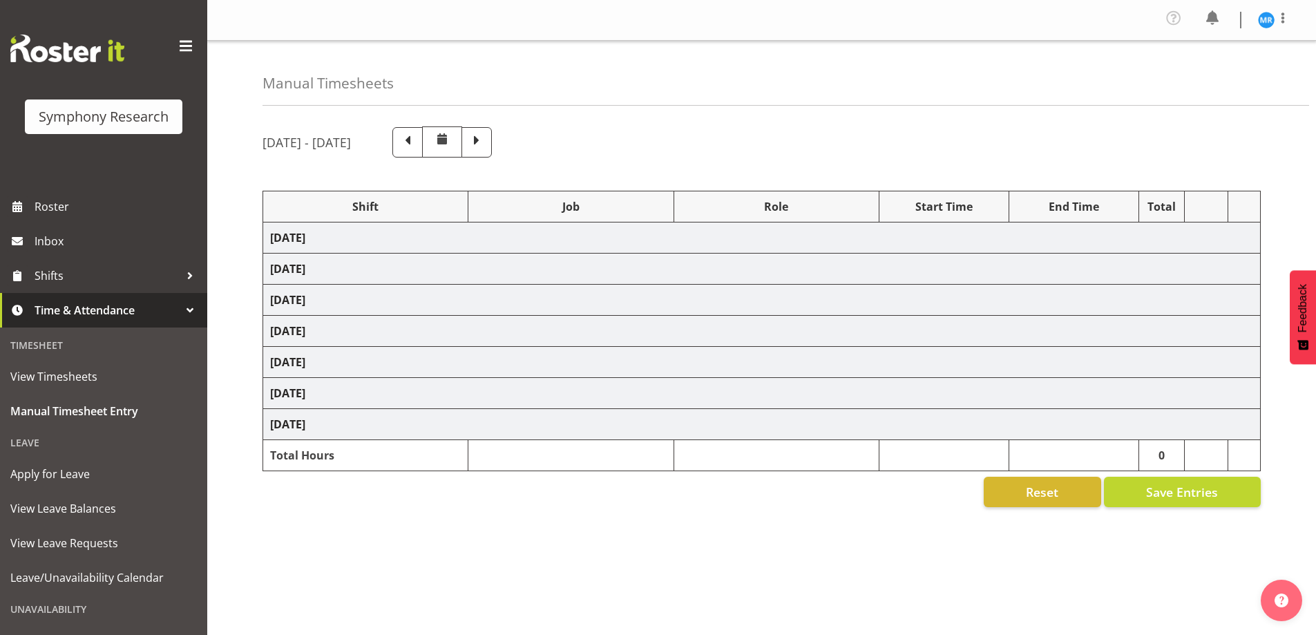
select select "10587"
select select "47"
select select "10527"
select select "47"
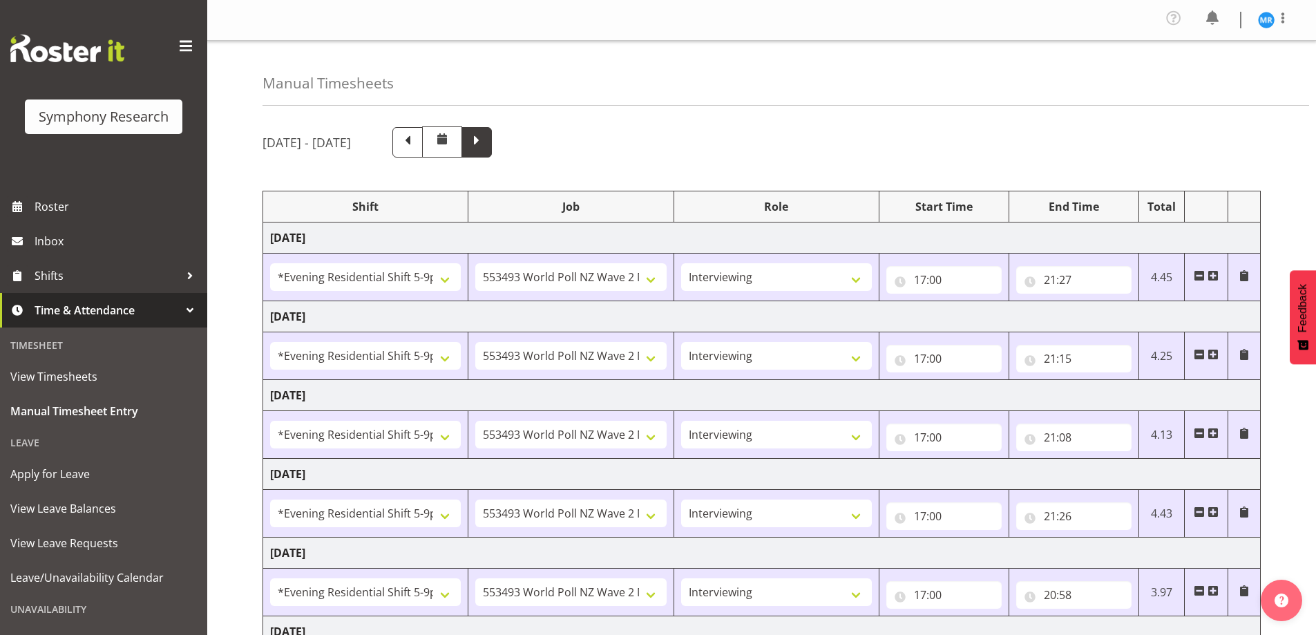
click at [486, 148] on span at bounding box center [477, 141] width 18 height 18
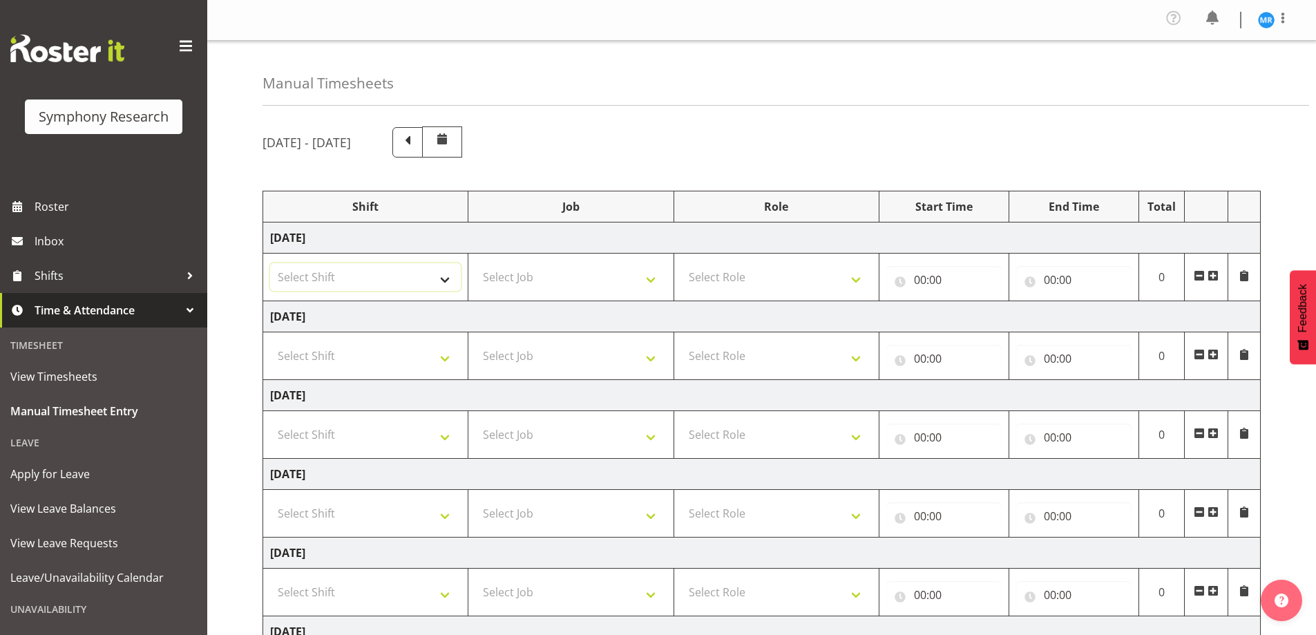
click at [444, 289] on select "Select Shift !!Weekend Residential (Roster IT Shift Label) *Business 9/10am ~ 4…" at bounding box center [365, 277] width 191 height 28
click at [723, 97] on div "Manual Timesheets" at bounding box center [786, 73] width 1047 height 65
click at [1083, 125] on div "[DATE] - [DATE] Shift Job Role Start Time End Time Total [DATE] Select Shift !!…" at bounding box center [790, 483] width 1054 height 735
click at [446, 276] on select "Select Shift !!Weekend Residential (Roster IT Shift Label) *Business 9/10am ~ 4…" at bounding box center [365, 277] width 191 height 28
select select "81297"
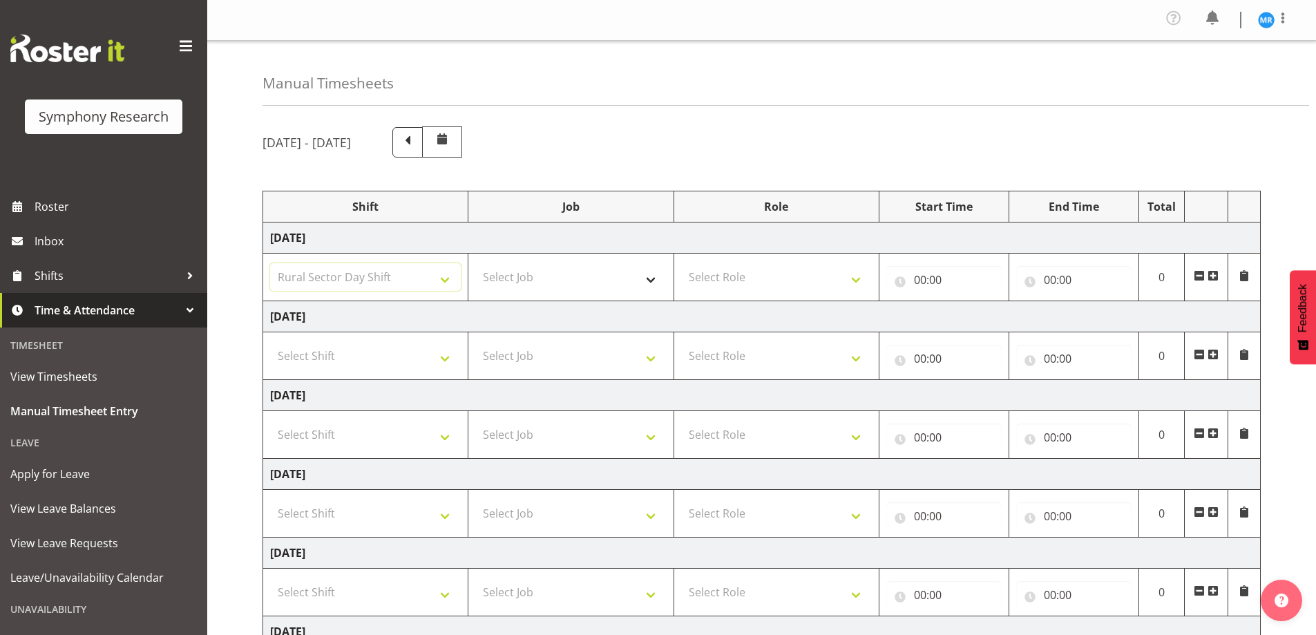
click at [270, 263] on select "Select Shift !!Weekend Residential (Roster IT Shift Label) *Business 9/10am ~ 4…" at bounding box center [365, 277] width 191 height 28
click at [646, 277] on select "Select Job 550060 IF Admin 553492 World Poll Aus Wave 2 Main 2025 553493 World …" at bounding box center [570, 277] width 191 height 28
select select "10587"
click at [475, 263] on select "Select Job 550060 IF Admin 553492 World Poll Aus Wave 2 Main 2025 553493 World …" at bounding box center [570, 277] width 191 height 28
click at [857, 276] on select "Select Role Briefing Interviewing" at bounding box center [776, 277] width 191 height 28
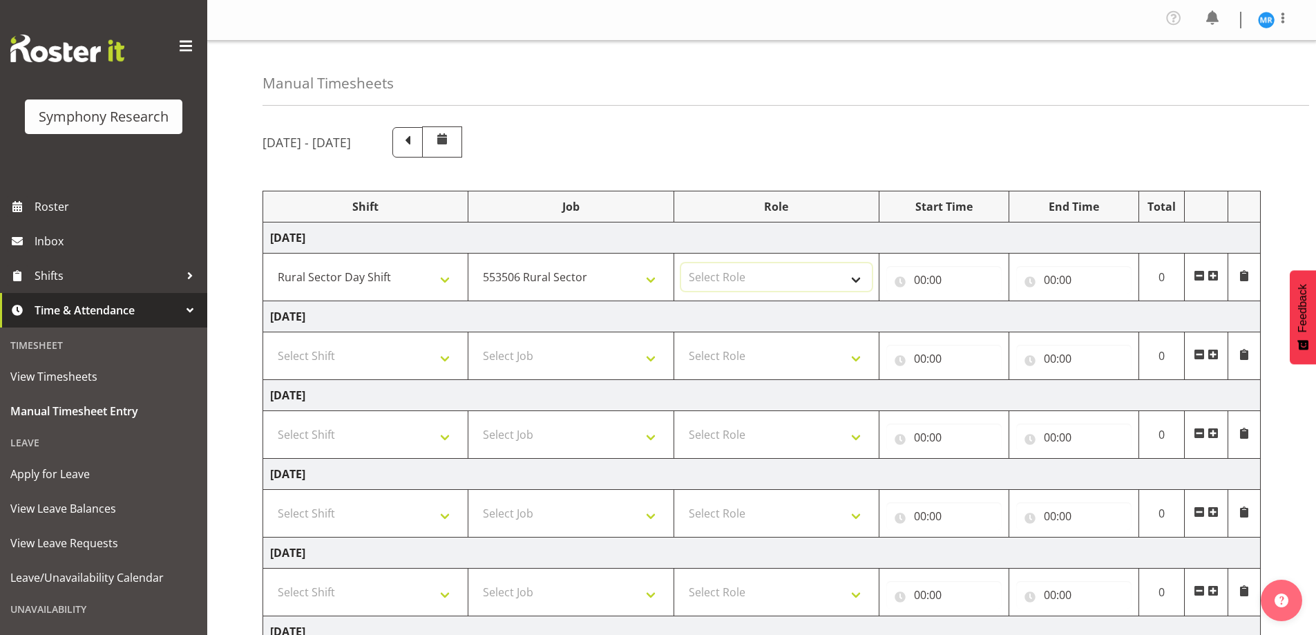
select select "47"
click at [681, 263] on select "Select Role Briefing Interviewing" at bounding box center [776, 277] width 191 height 28
click at [936, 275] on input "00:00" at bounding box center [943, 280] width 115 height 28
click at [980, 314] on select "00 01 02 03 04 05 06 07 08 09 10 11 12 13 14 15 16 17 18 19 20 21 22 23" at bounding box center [980, 316] width 31 height 28
select select "12"
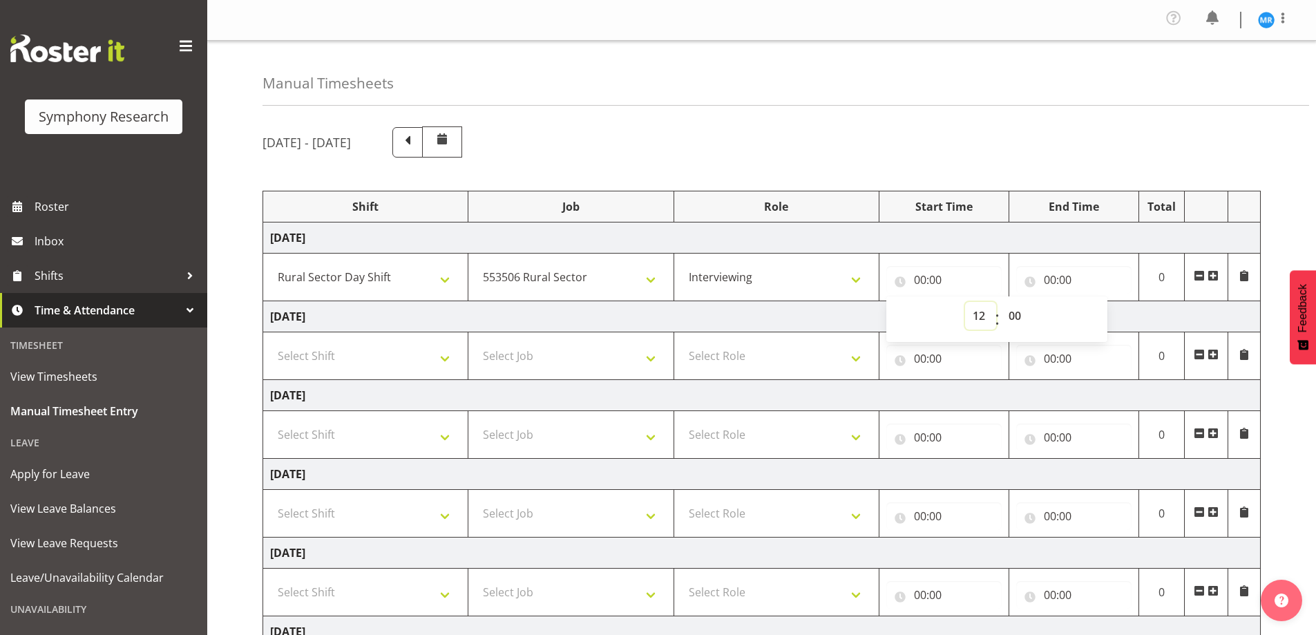
click at [965, 302] on select "00 01 02 03 04 05 06 07 08 09 10 11 12 13 14 15 16 17 18 19 20 21 22 23" at bounding box center [980, 316] width 31 height 28
type input "12:00"
click at [1058, 273] on input "00:00" at bounding box center [1073, 280] width 115 height 28
click at [1104, 321] on select "00 01 02 03 04 05 06 07 08 09 10 11 12 13 14 15 16 17 18 19 20 21 22 23" at bounding box center [1110, 316] width 31 height 28
select select "16"
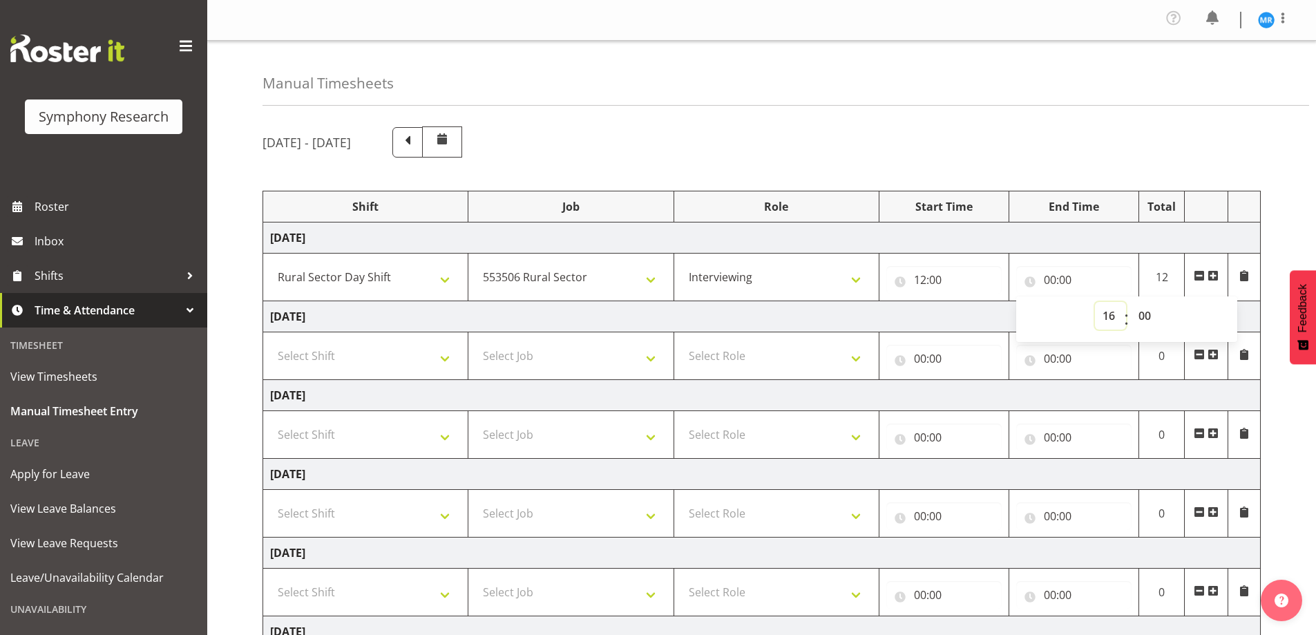
click at [1095, 302] on select "00 01 02 03 04 05 06 07 08 09 10 11 12 13 14 15 16 17 18 19 20 21 22 23" at bounding box center [1110, 316] width 31 height 28
type input "16:00"
click at [884, 156] on div "[DATE] - [DATE]" at bounding box center [762, 141] width 998 height 31
click at [448, 278] on select "!!Weekend Residential (Roster IT Shift Label) *Business 9/10am ~ 4:30pm *Busine…" at bounding box center [365, 277] width 191 height 28
click at [751, 91] on div "Manual Timesheets" at bounding box center [786, 73] width 1047 height 65
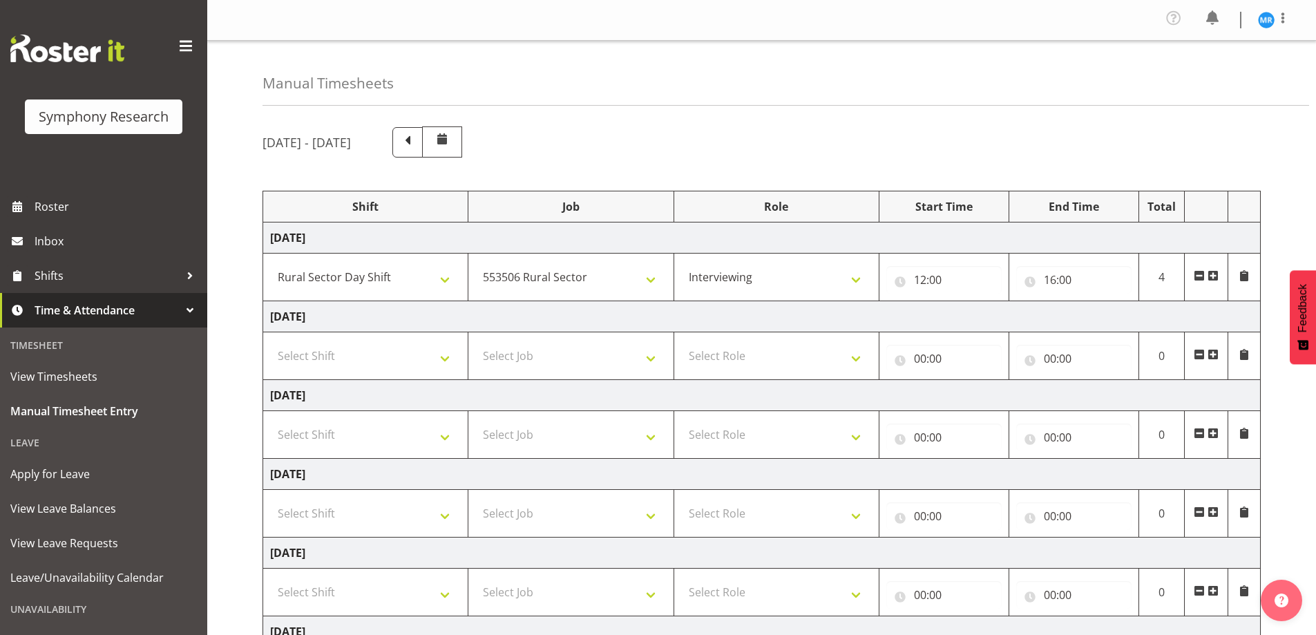
drag, startPoint x: 1099, startPoint y: 119, endPoint x: 1094, endPoint y: 124, distance: 7.8
click at [1099, 122] on div "[DATE] - [DATE] Shift Job Role Start Time End Time Total [DATE] !!Weekend Resid…" at bounding box center [790, 483] width 1054 height 735
drag, startPoint x: 404, startPoint y: 275, endPoint x: 341, endPoint y: 276, distance: 63.6
click at [341, 276] on select "!!Weekend Residential (Roster IT Shift Label) *Business 9/10am ~ 4:30pm *Busine…" at bounding box center [365, 277] width 191 height 28
click at [270, 263] on select "!!Weekend Residential (Roster IT Shift Label) *Business 9/10am ~ 4:30pm *Busine…" at bounding box center [365, 277] width 191 height 28
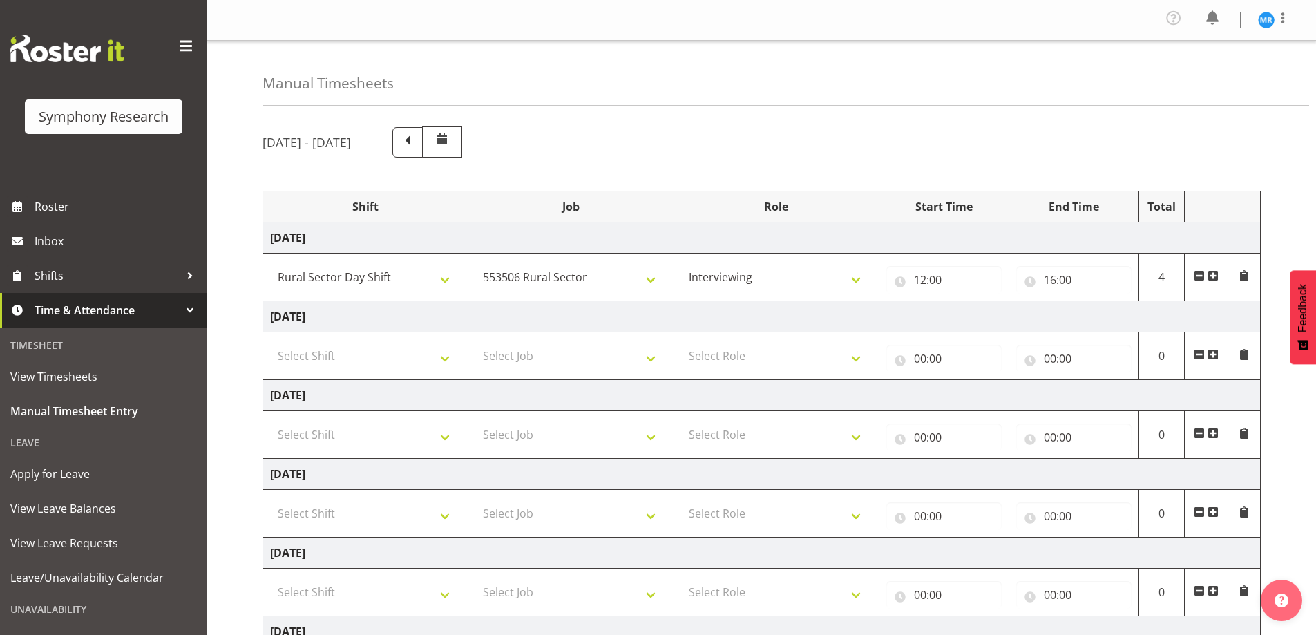
click at [784, 89] on div "Manual Timesheets" at bounding box center [786, 73] width 1047 height 65
click at [1104, 148] on div "[DATE] - [DATE]" at bounding box center [762, 141] width 998 height 31
click at [1083, 155] on div "[DATE] - [DATE]" at bounding box center [762, 141] width 998 height 31
click at [1130, 96] on div "Manual Timesheets" at bounding box center [786, 73] width 1047 height 65
click at [1094, 107] on div "Manual Timesheets [DATE] - [DATE] Shift Job Role Start Time End Time Total [DAT…" at bounding box center [761, 446] width 1109 height 810
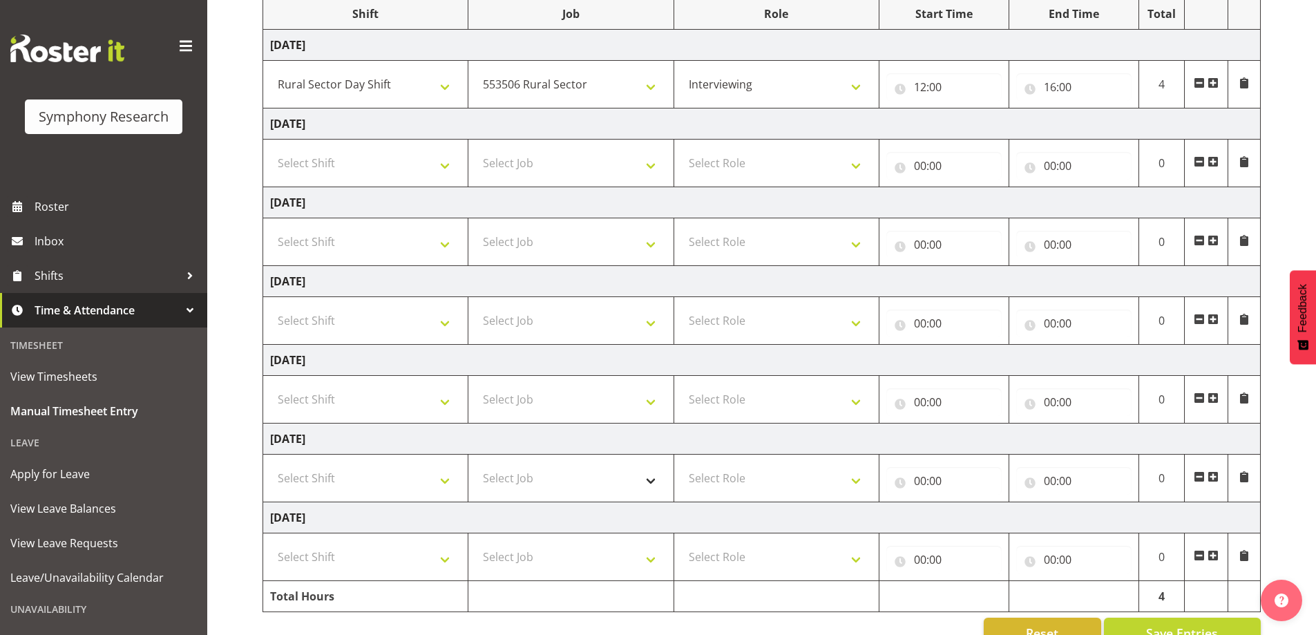
scroll to position [227, 0]
